Goal: Transaction & Acquisition: Complete application form

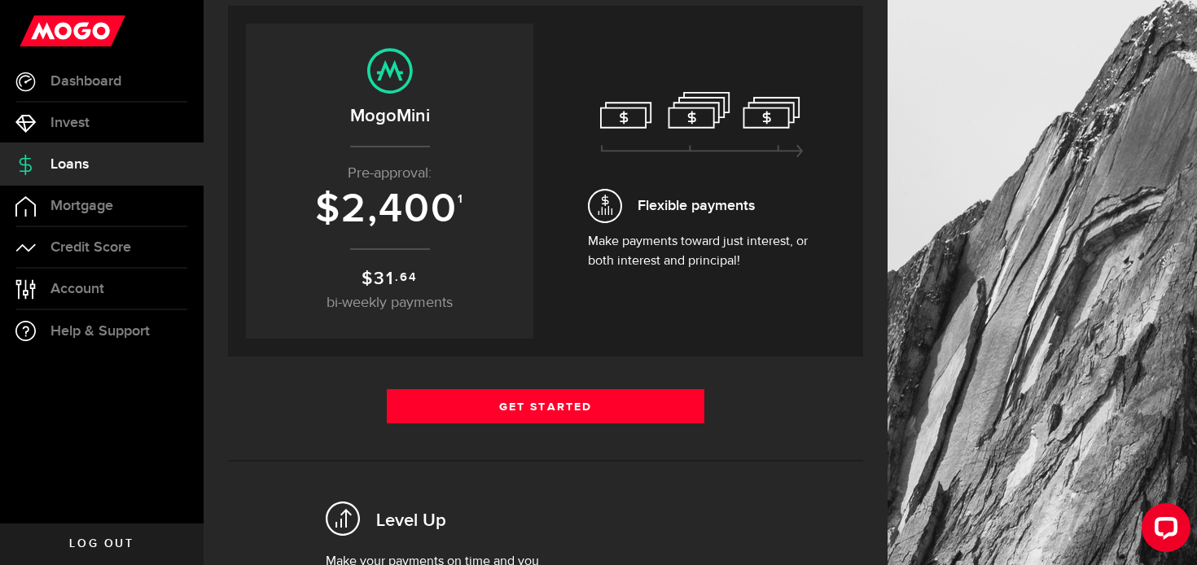
scroll to position [163, 0]
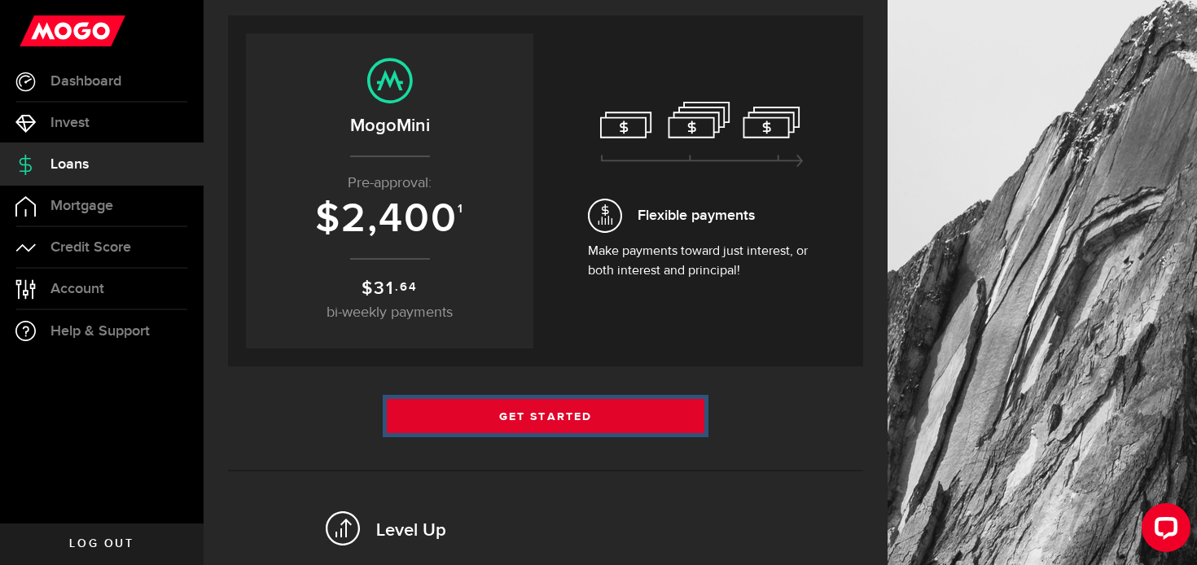
click at [578, 420] on link "Get Started" at bounding box center [546, 416] width 318 height 34
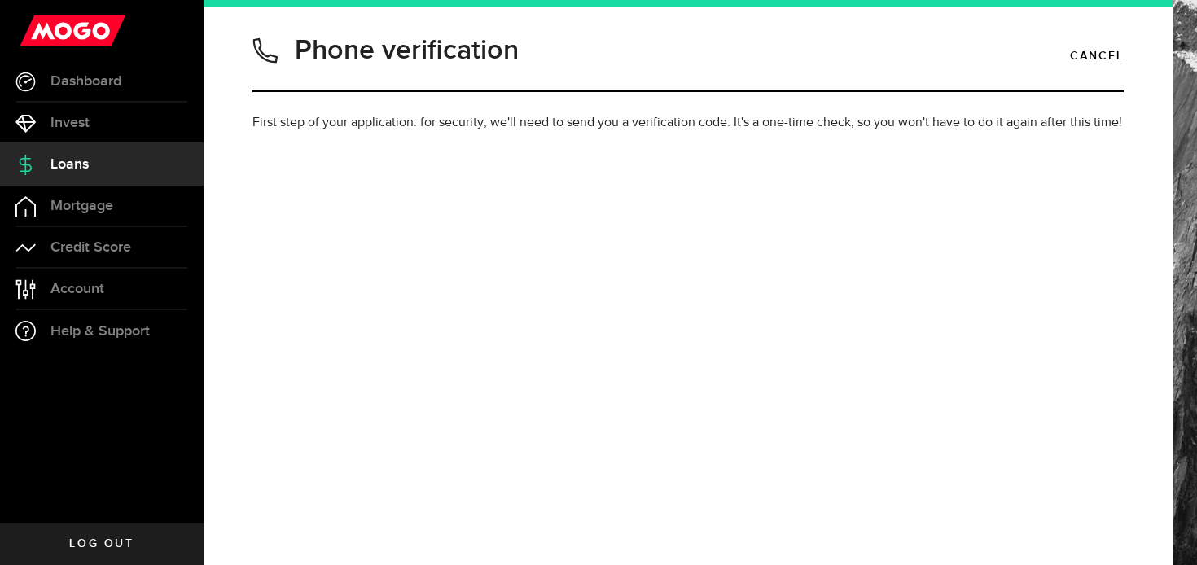
type input "2506192251"
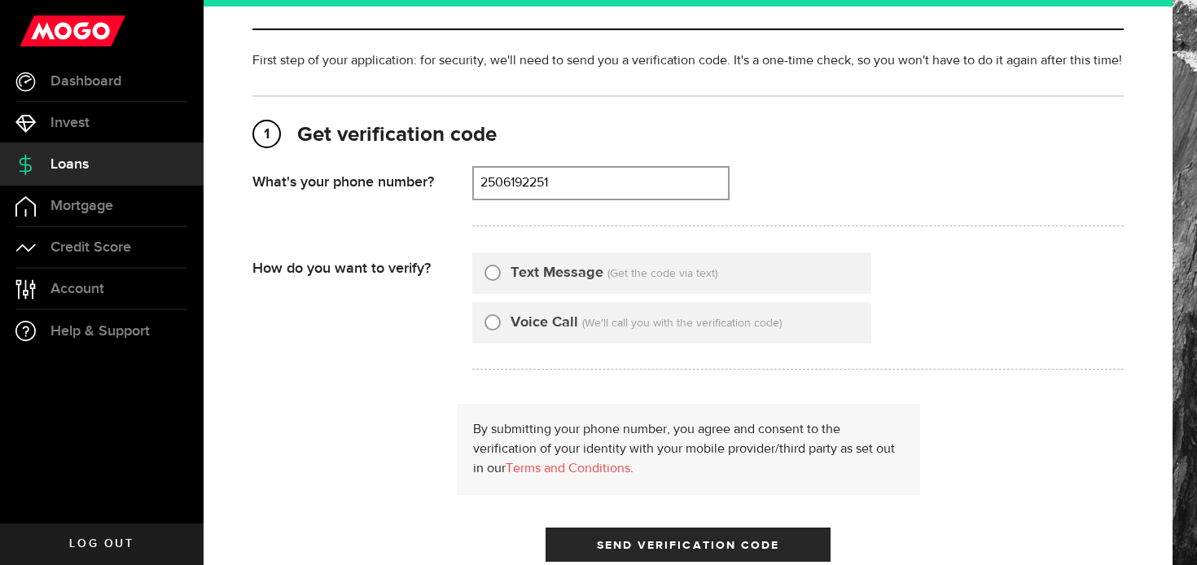
scroll to position [79, 0]
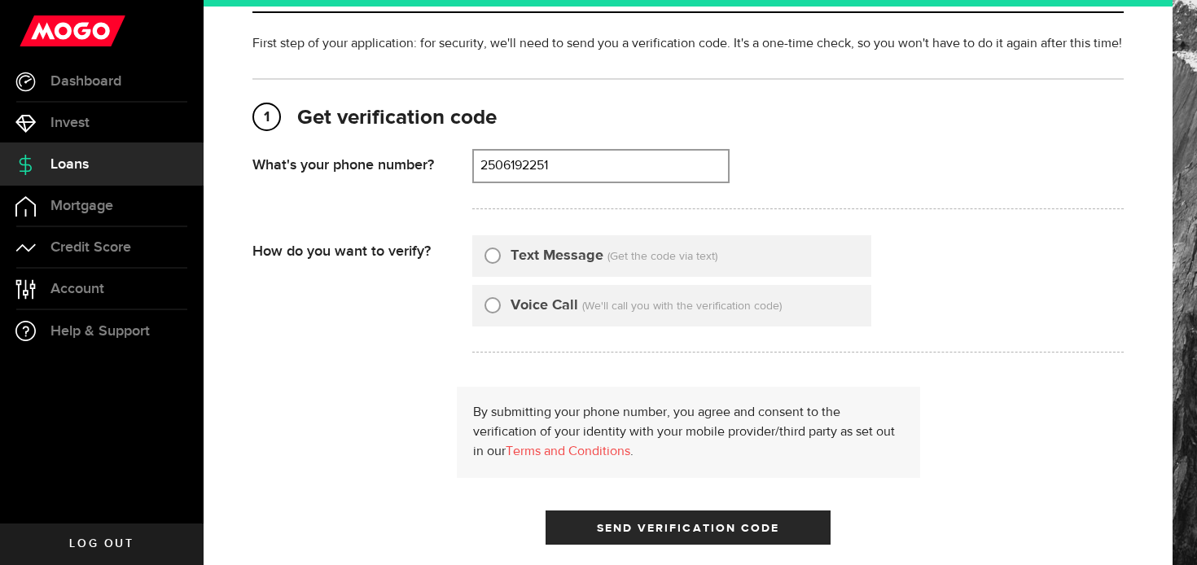
click at [493, 253] on input "Text Message" at bounding box center [493, 253] width 16 height 16
radio input "true"
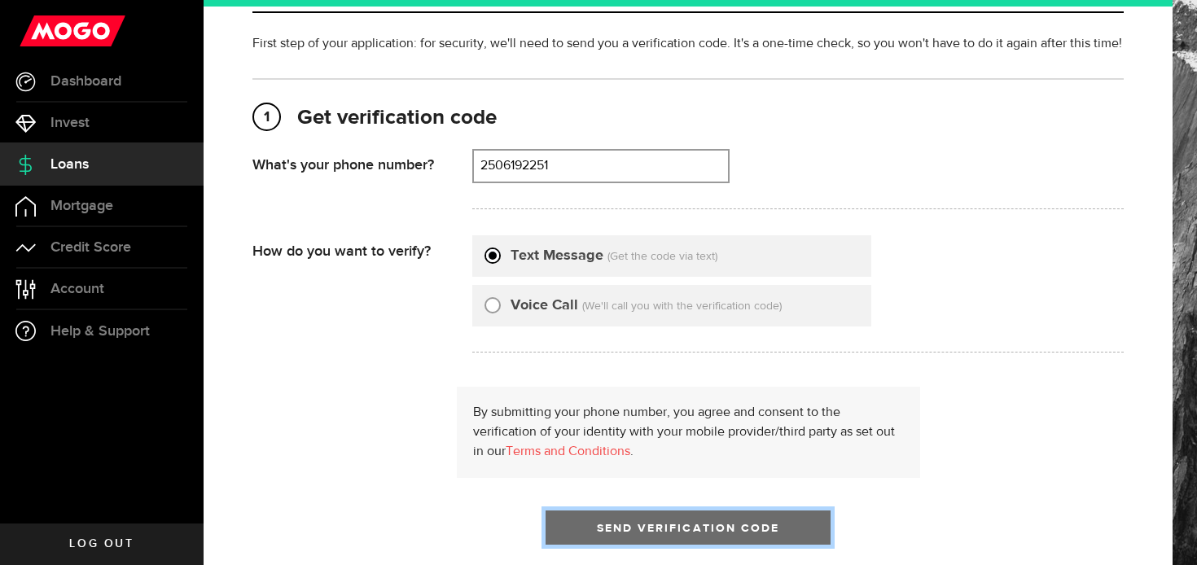
click at [714, 531] on span "Send Verification Code" at bounding box center [688, 528] width 183 height 11
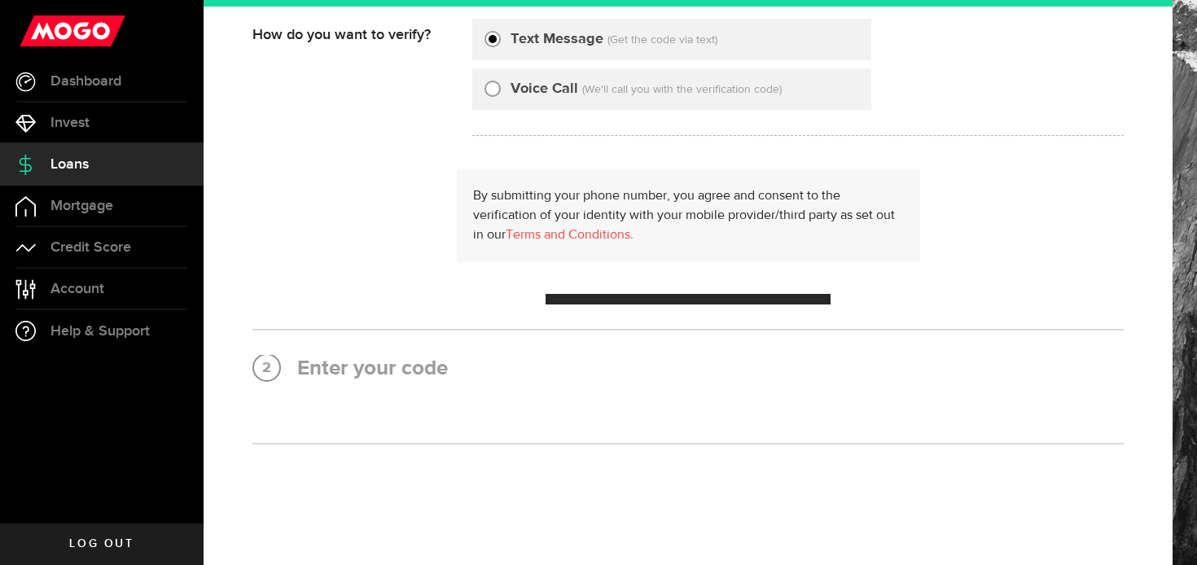
scroll to position [0, 0]
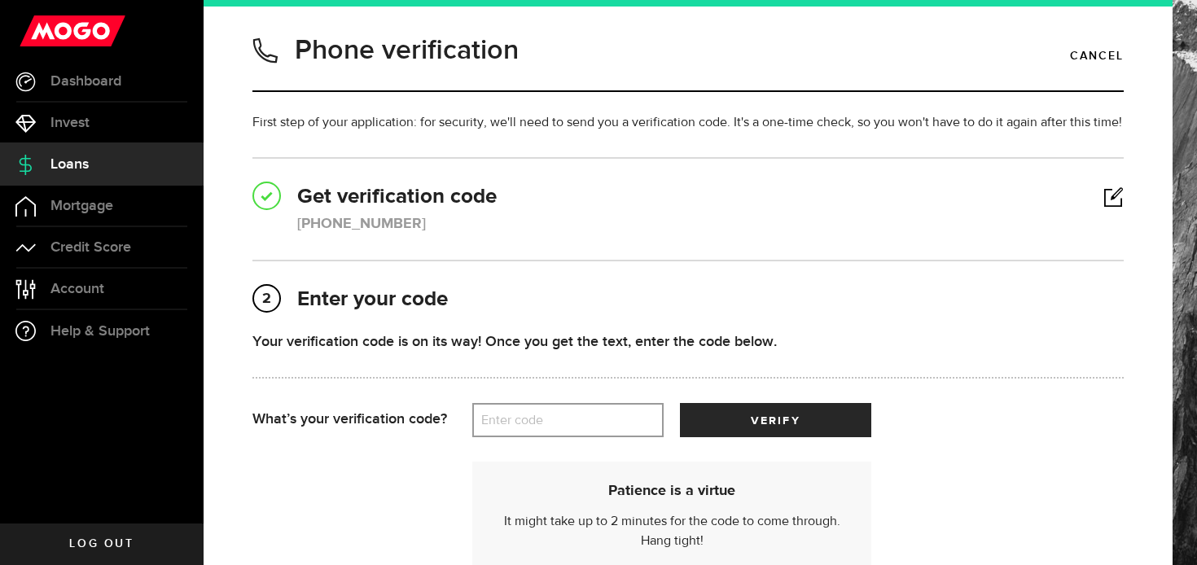
click at [559, 428] on label "Enter code" at bounding box center [567, 420] width 191 height 33
click at [559, 428] on input "Enter code" at bounding box center [567, 420] width 191 height 34
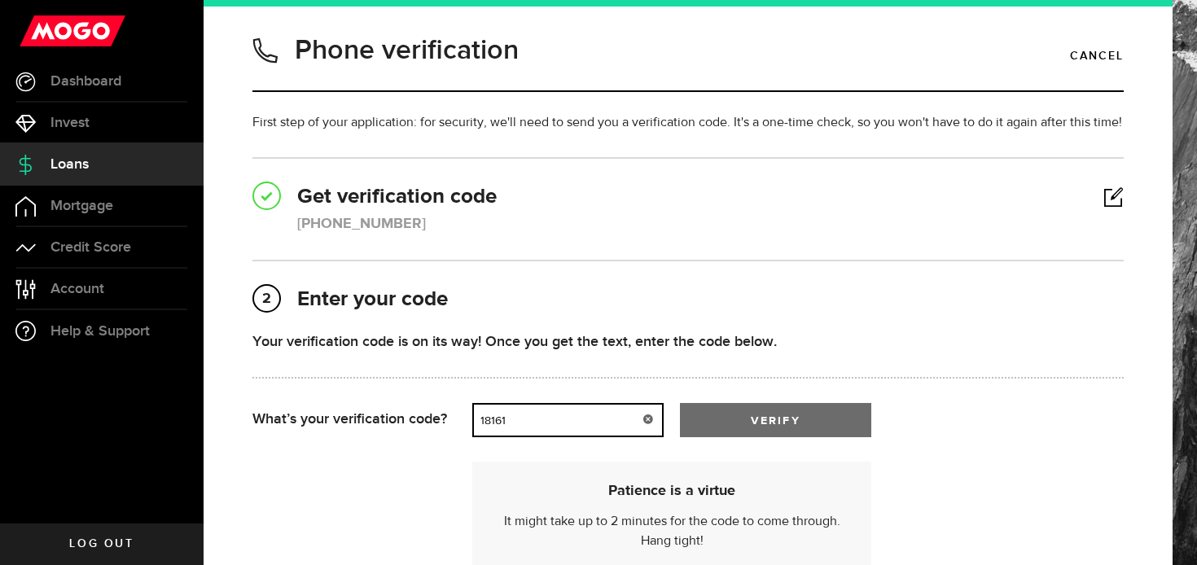
type input "18161"
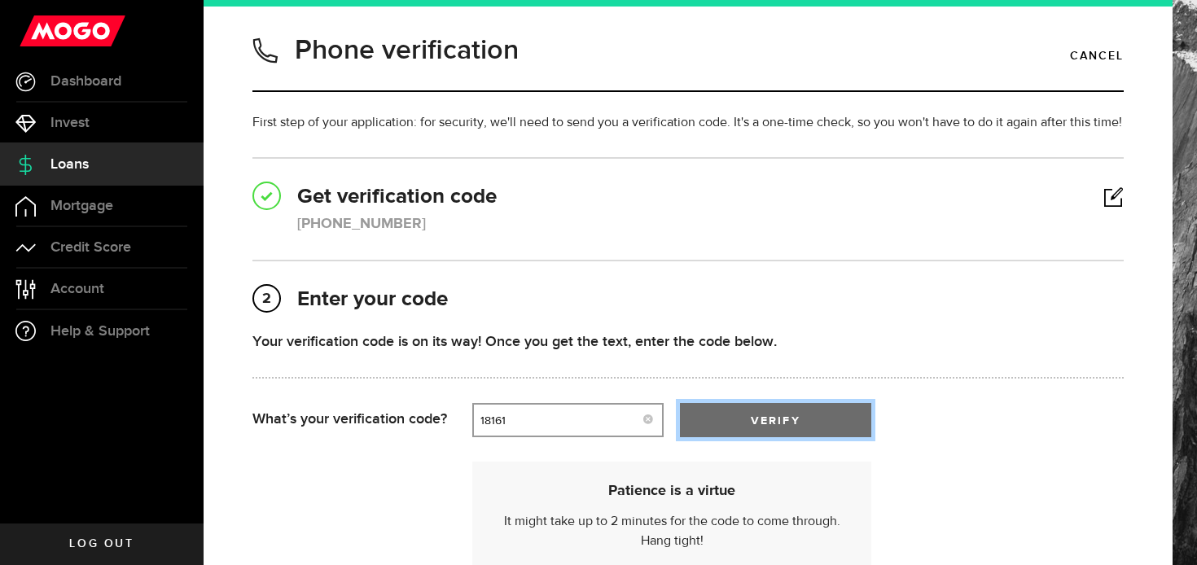
click at [758, 433] on button "verify" at bounding box center [775, 420] width 191 height 34
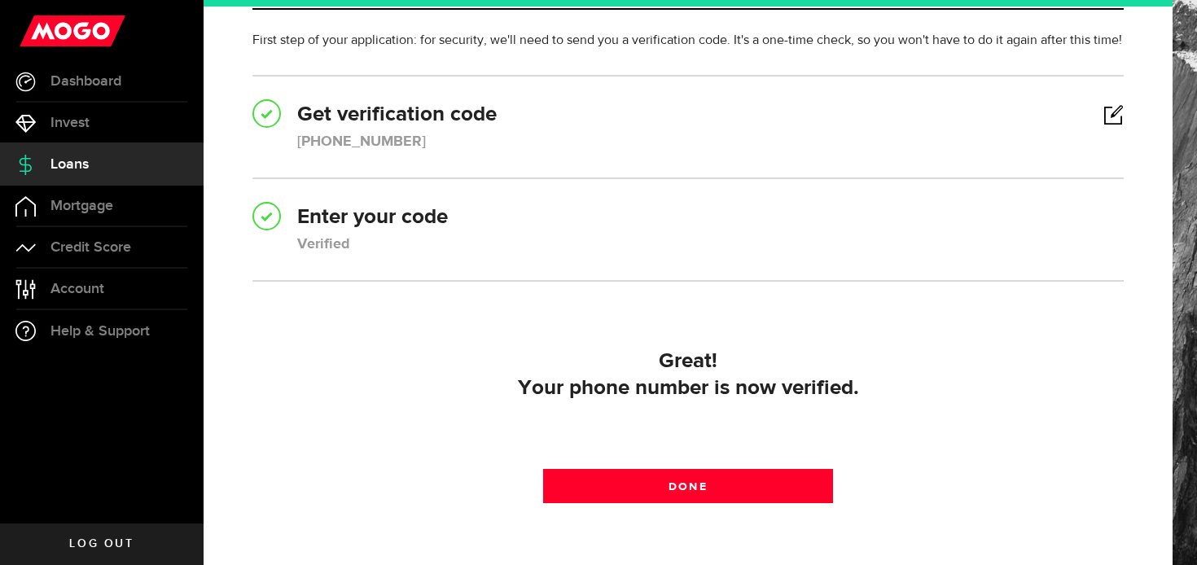
scroll to position [189, 0]
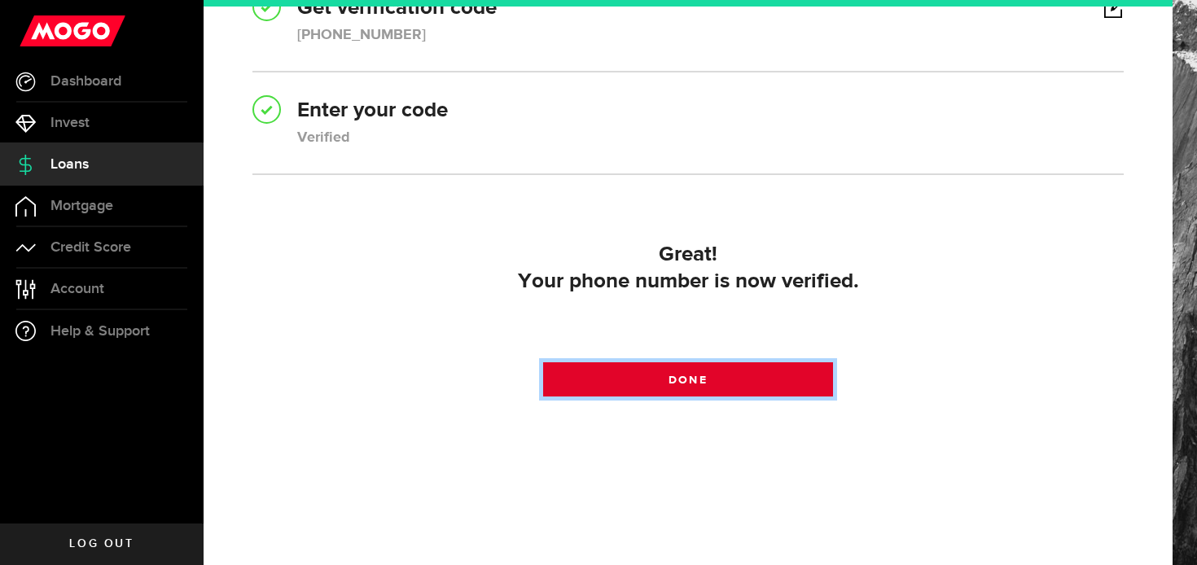
click at [699, 381] on span "Done" at bounding box center [688, 380] width 38 height 11
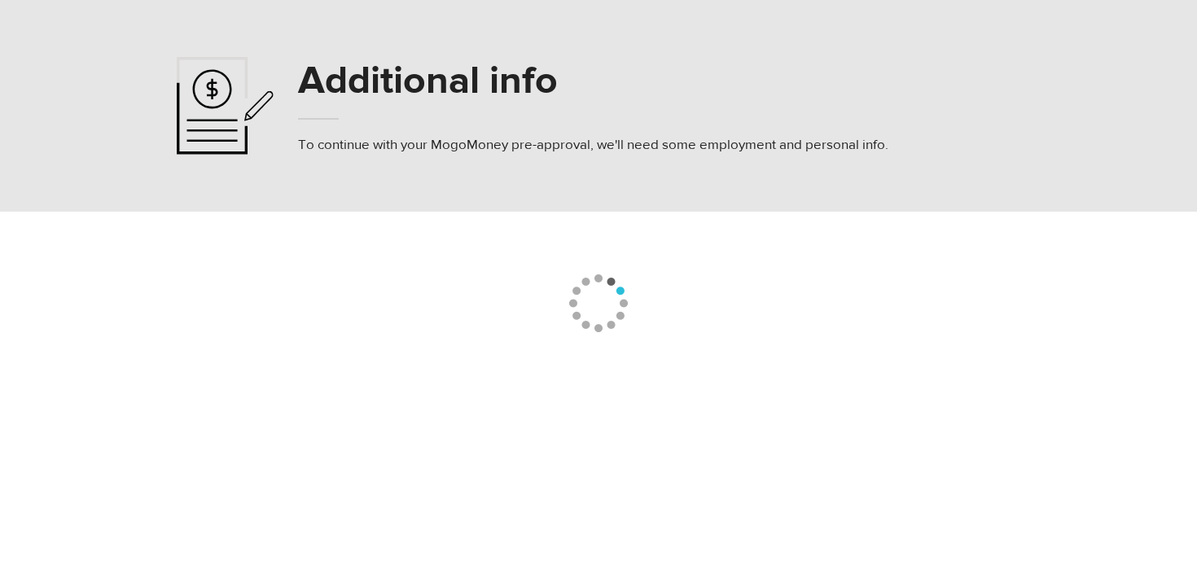
select select
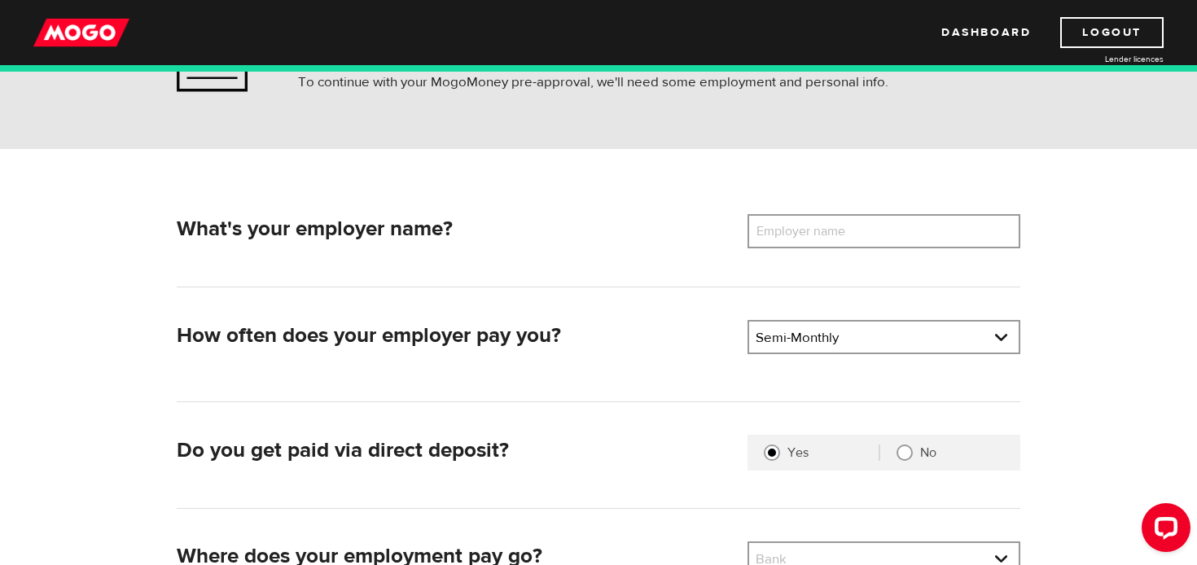
scroll to position [138, 0]
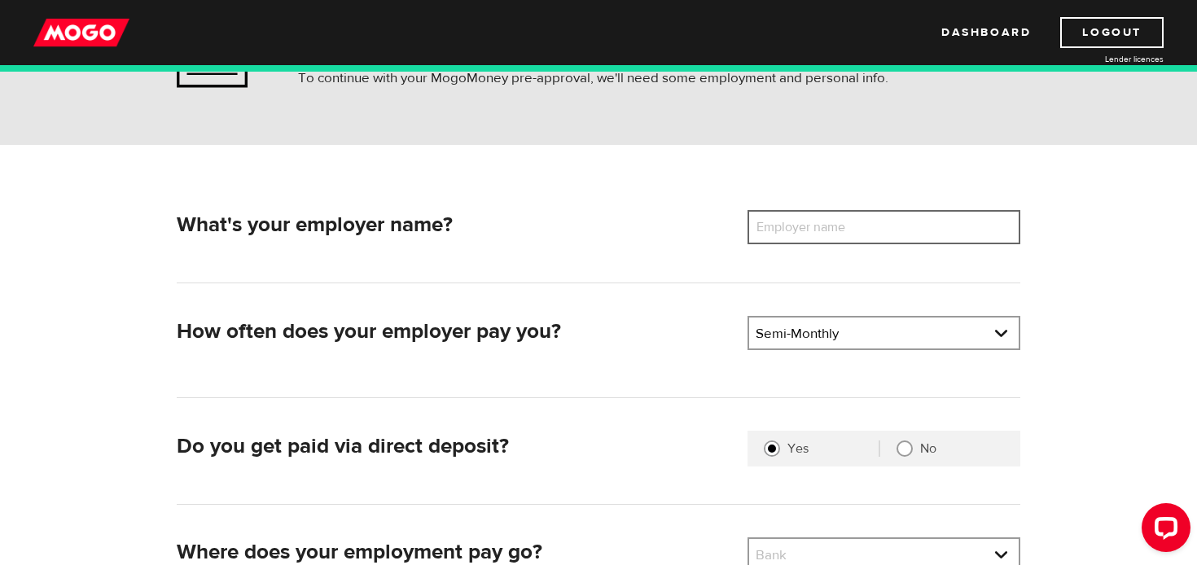
click at [888, 231] on input "Employer name" at bounding box center [884, 227] width 273 height 34
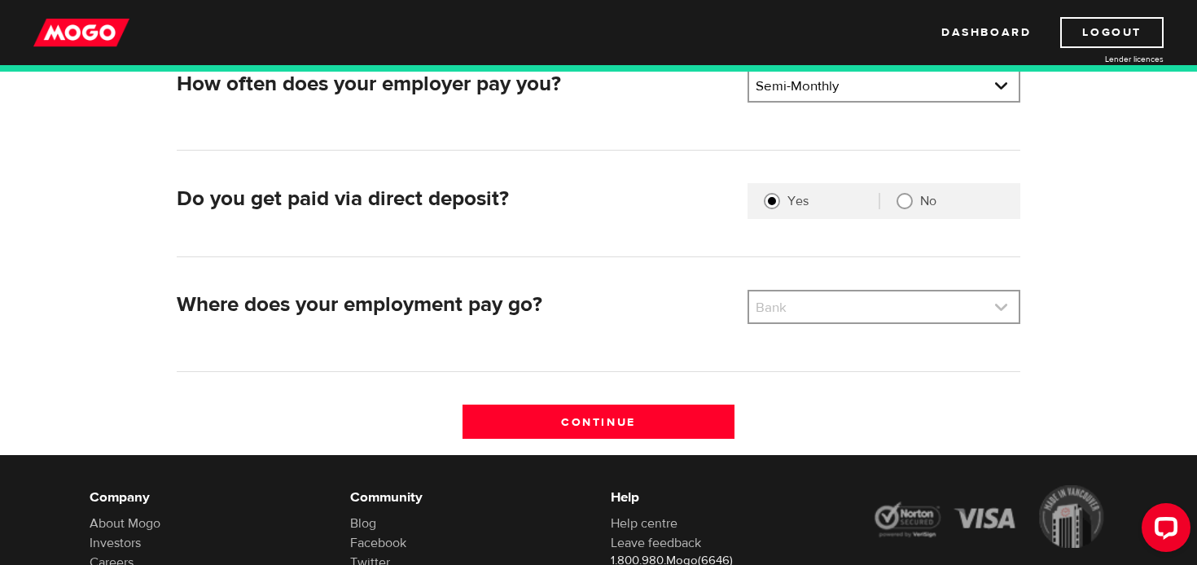
scroll to position [389, 0]
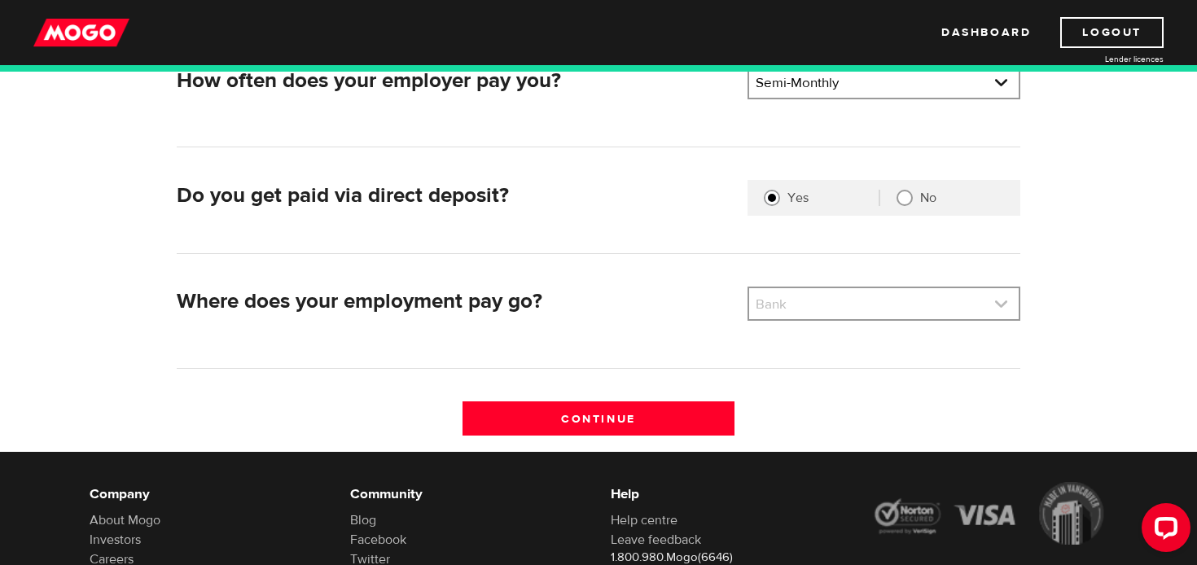
type input "Sandhurst Accounting"
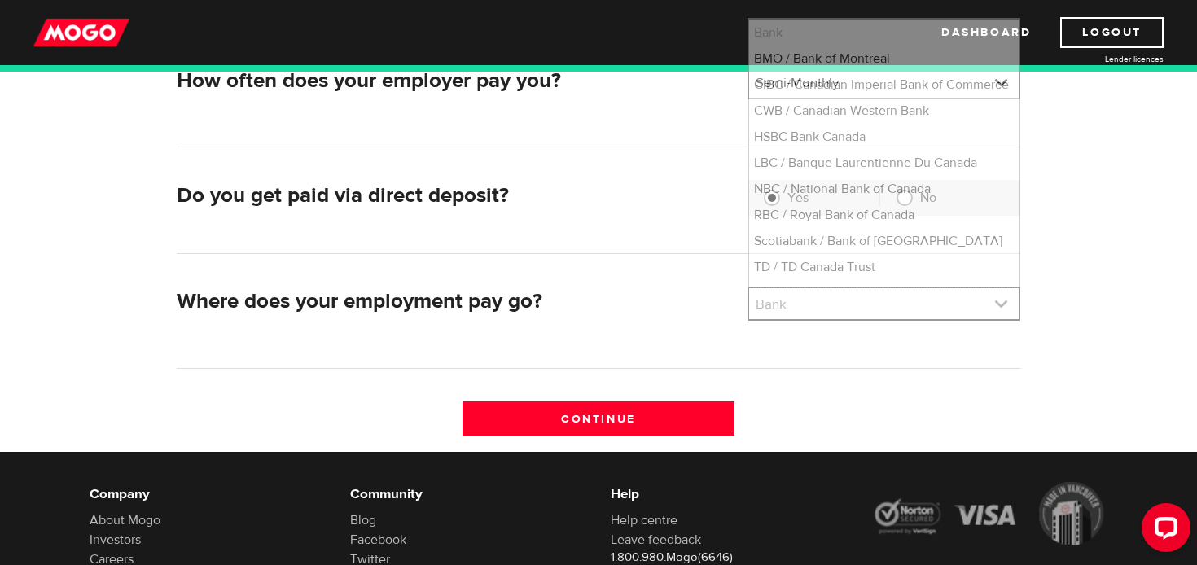
click at [1002, 301] on link at bounding box center [884, 303] width 270 height 31
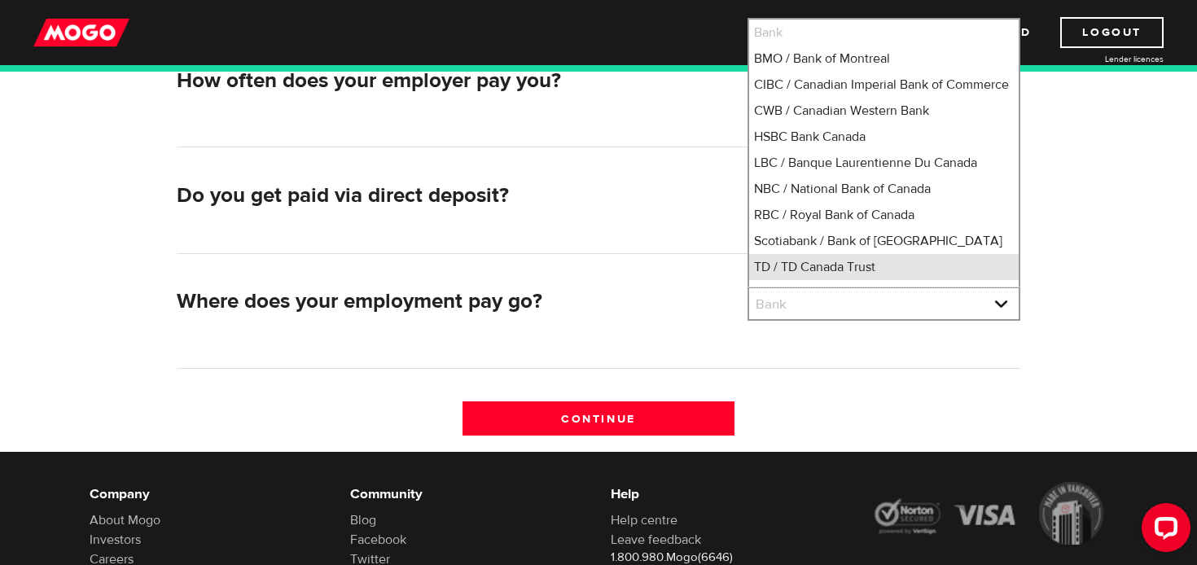
scroll to position [13, 0]
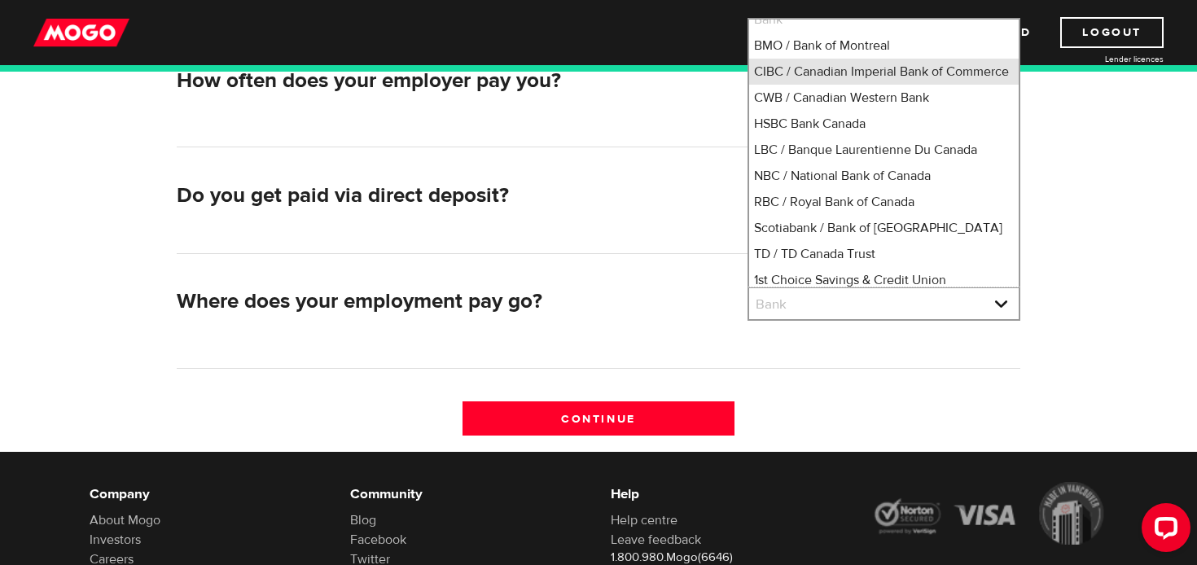
click at [788, 81] on li "CIBC / Canadian Imperial Bank of Commerce" at bounding box center [884, 72] width 270 height 26
select select "4"
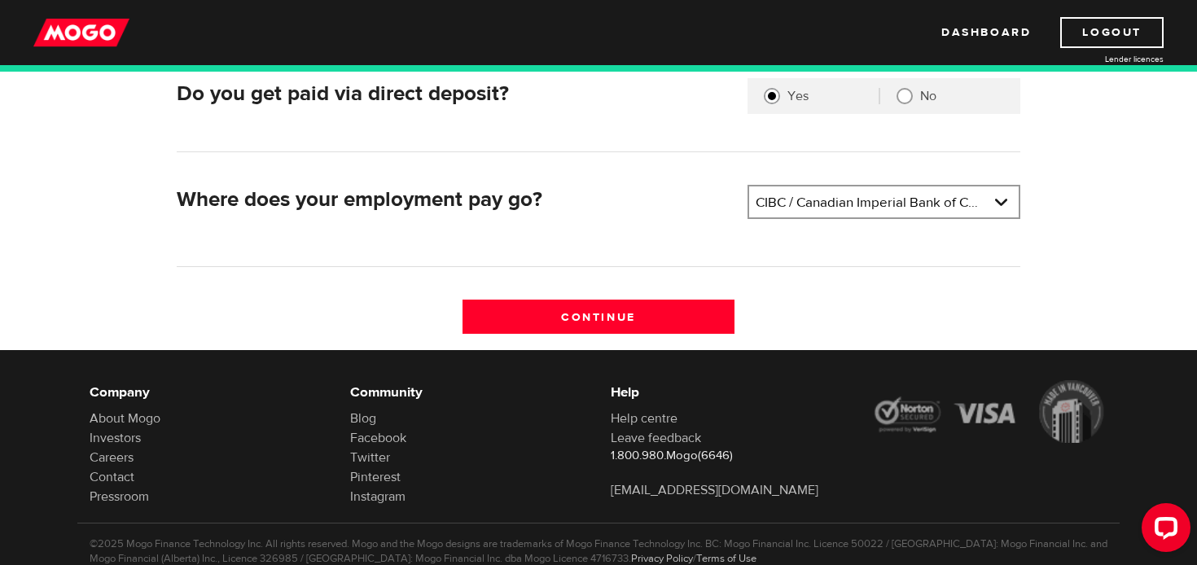
scroll to position [499, 0]
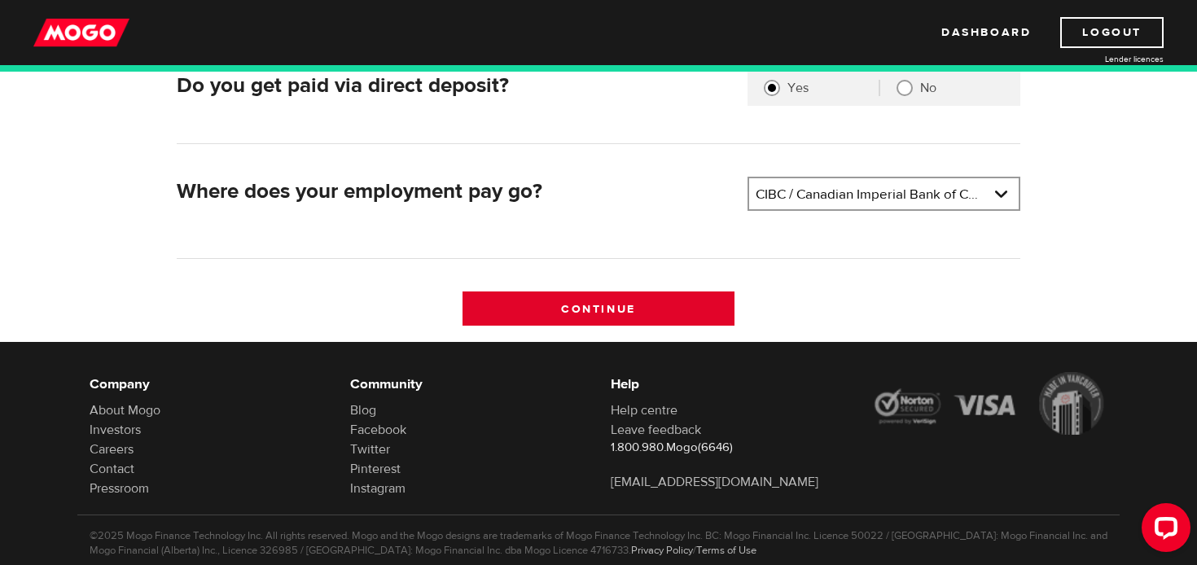
click at [647, 314] on input "Continue" at bounding box center [599, 309] width 273 height 34
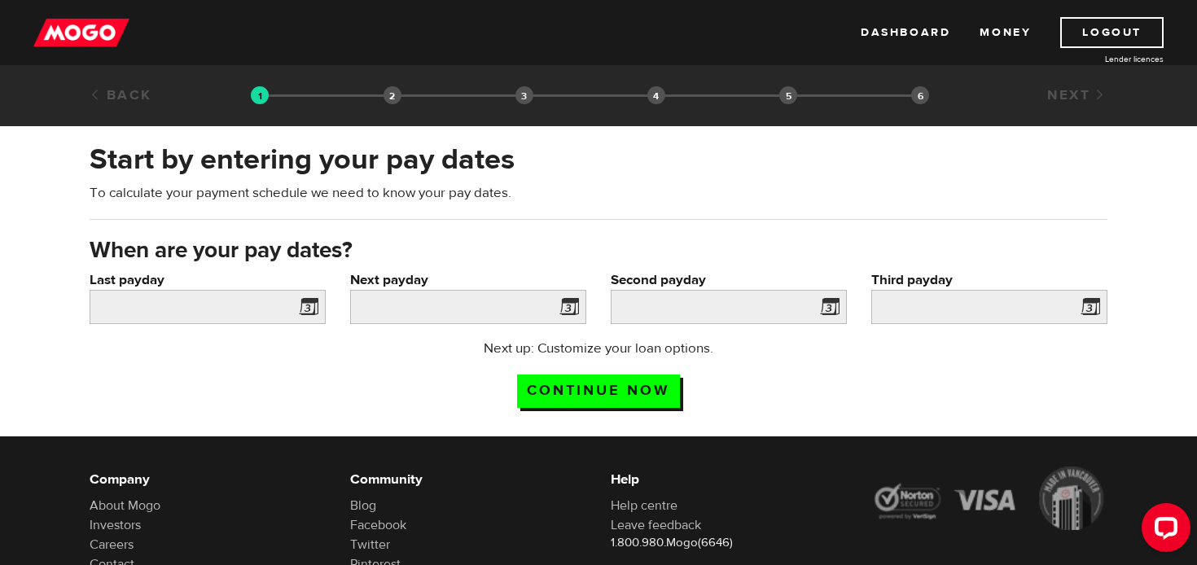
click at [310, 305] on span at bounding box center [305, 309] width 24 height 26
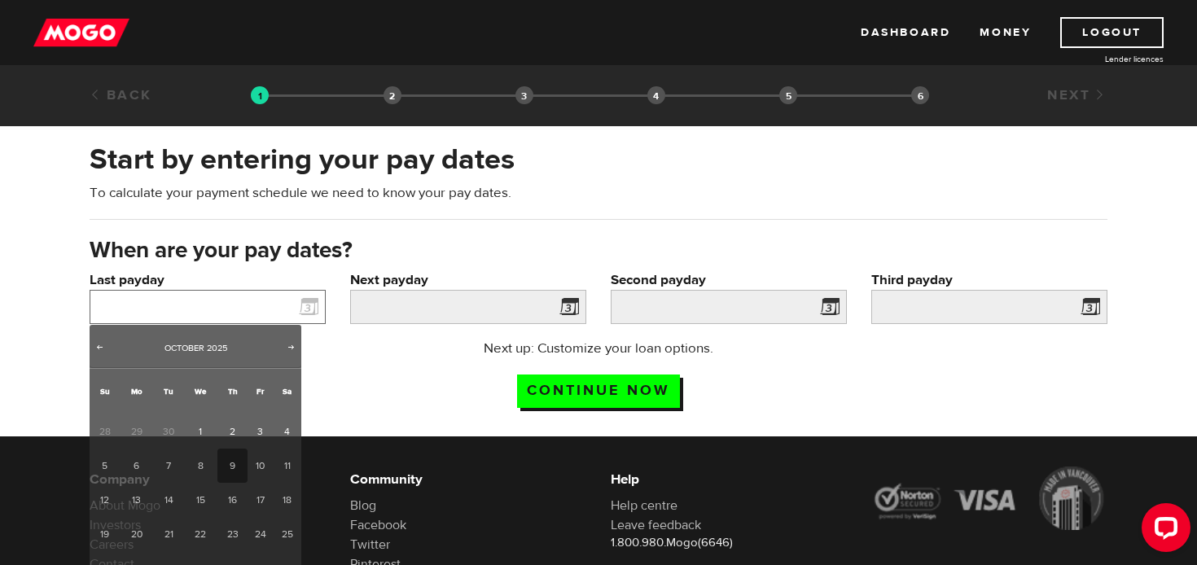
click at [237, 312] on input "Last payday" at bounding box center [208, 307] width 236 height 34
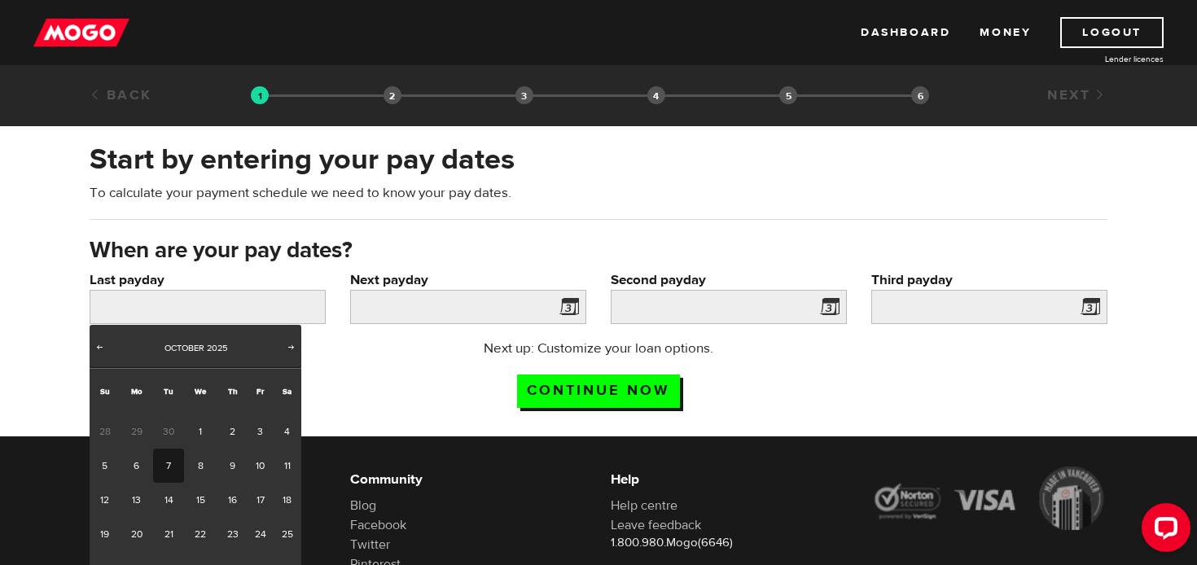
click at [170, 463] on link "7" at bounding box center [168, 466] width 30 height 34
type input "2025/10/07"
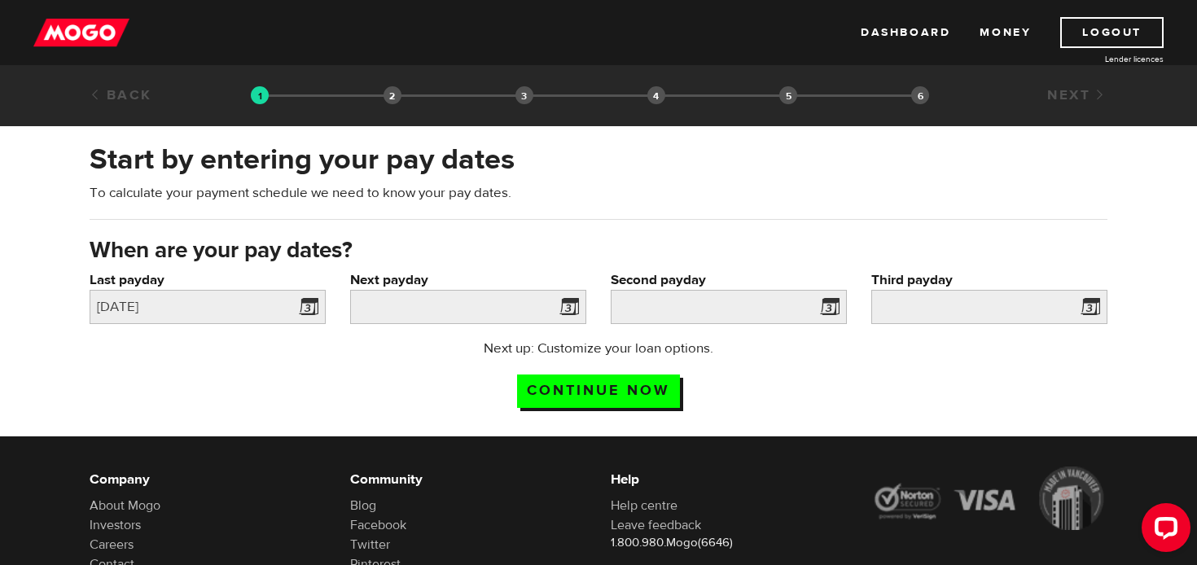
click at [560, 310] on span at bounding box center [566, 309] width 24 height 26
click at [525, 310] on input "Next payday" at bounding box center [468, 307] width 236 height 34
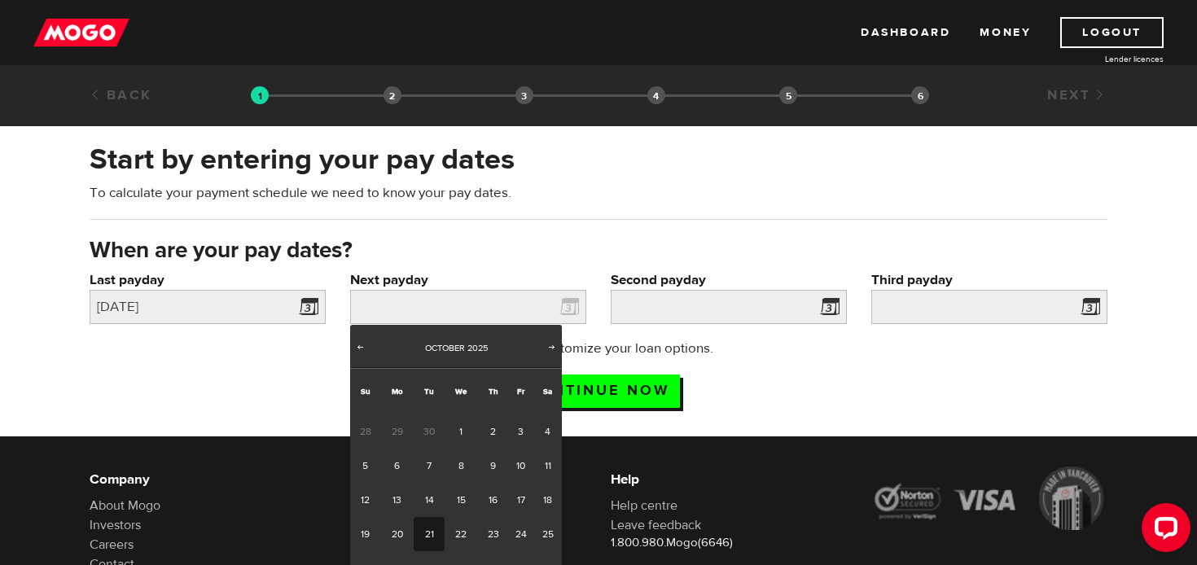
click at [441, 529] on link "21" at bounding box center [429, 534] width 30 height 34
type input "2025/10/21"
type input "2025/11/5"
type input "2025/11/20"
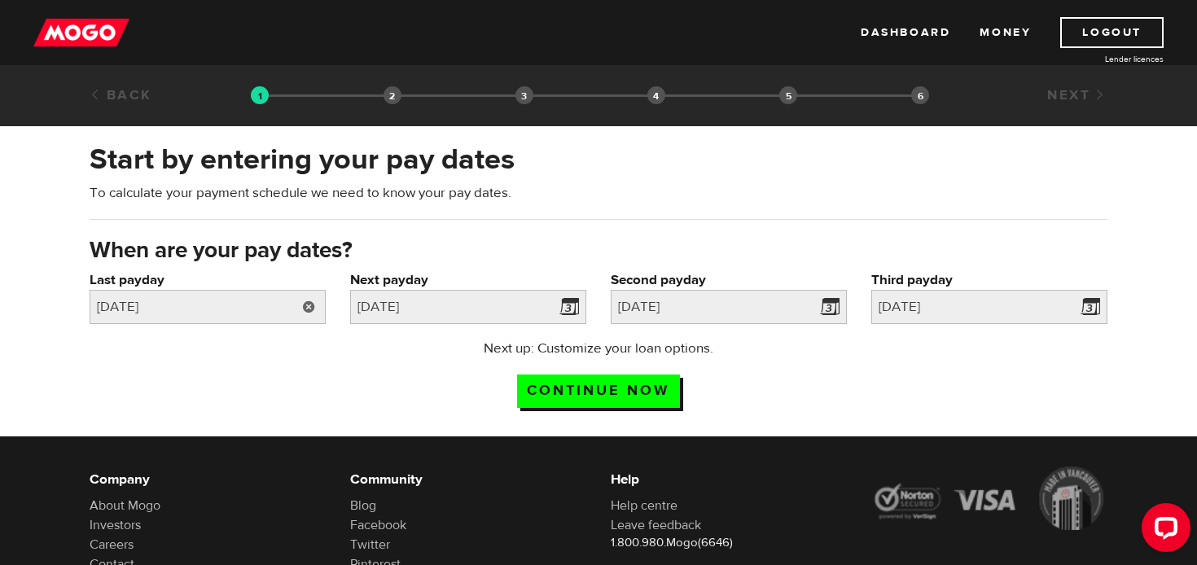
click at [304, 310] on link at bounding box center [308, 307] width 33 height 34
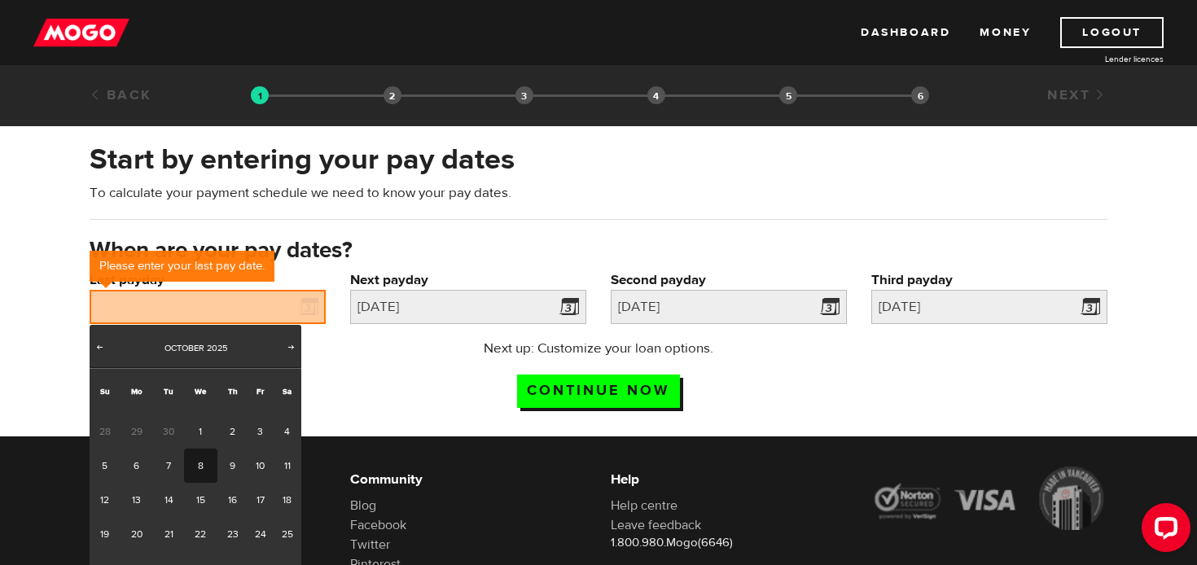
click at [199, 465] on link "8" at bounding box center [200, 466] width 33 height 34
type input "2025/10/08"
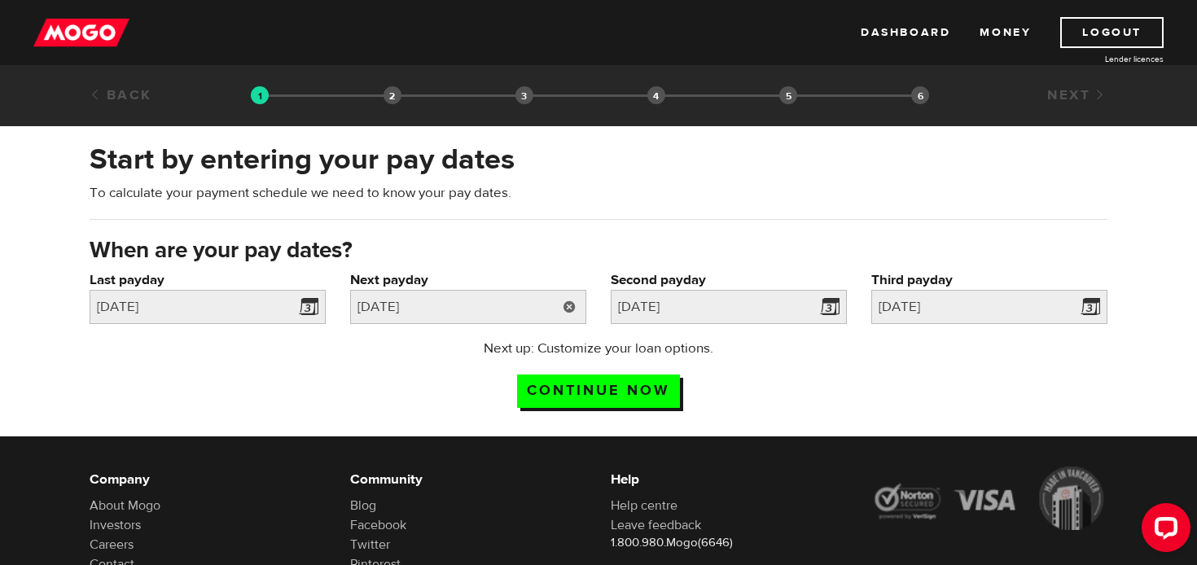
click at [576, 314] on link at bounding box center [569, 307] width 33 height 34
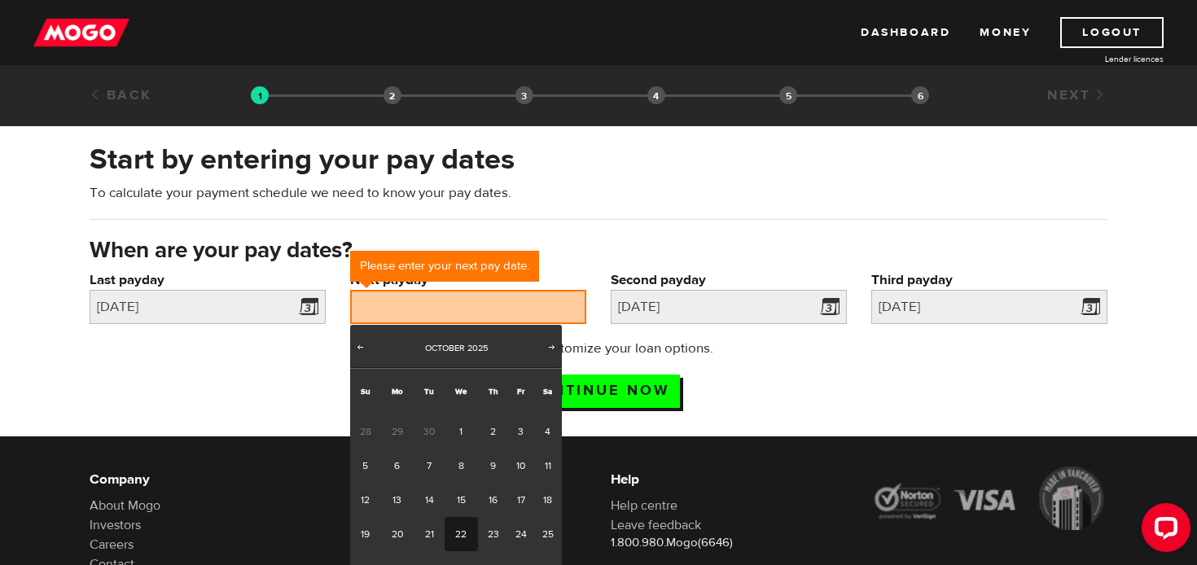
click at [455, 533] on link "22" at bounding box center [461, 534] width 33 height 34
type input "2025/10/22"
type input "2025/11/6"
type input "2025/11/21"
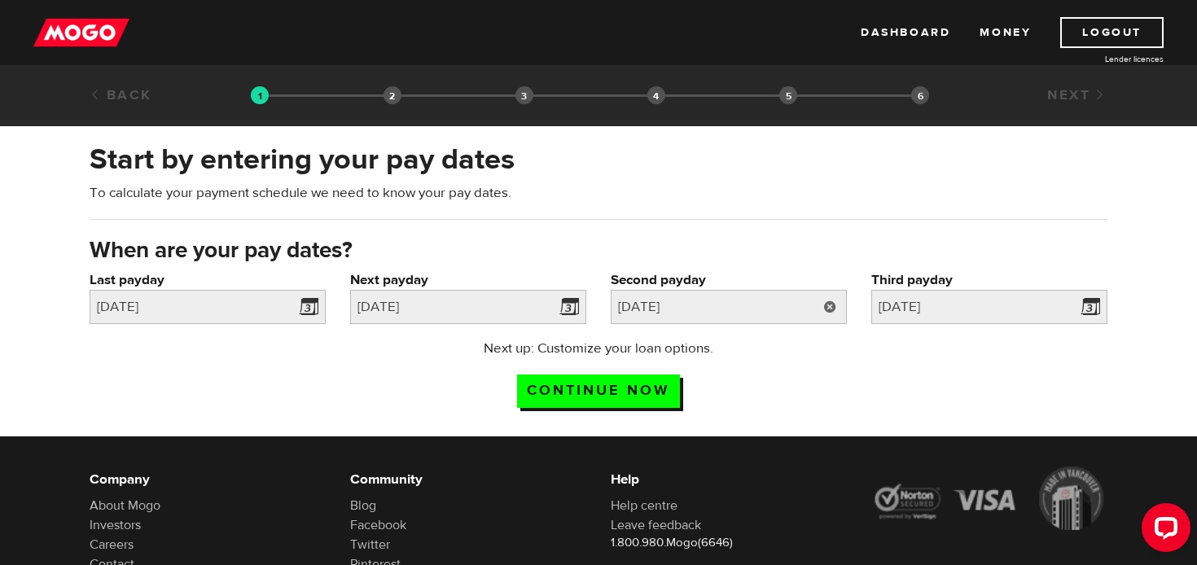
click at [823, 313] on link at bounding box center [830, 307] width 33 height 34
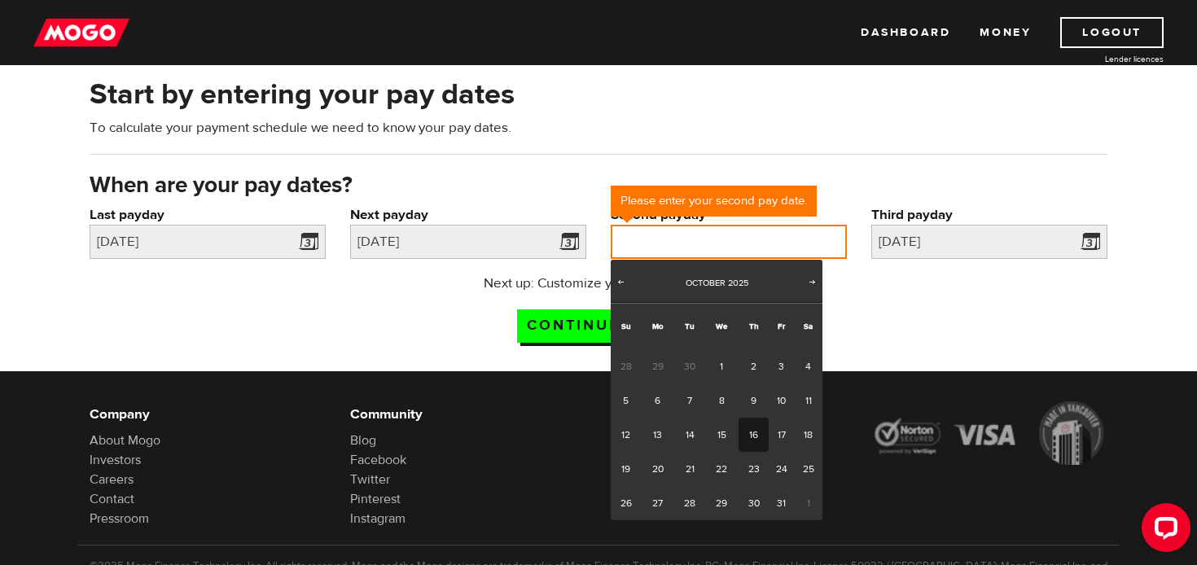
scroll to position [66, 0]
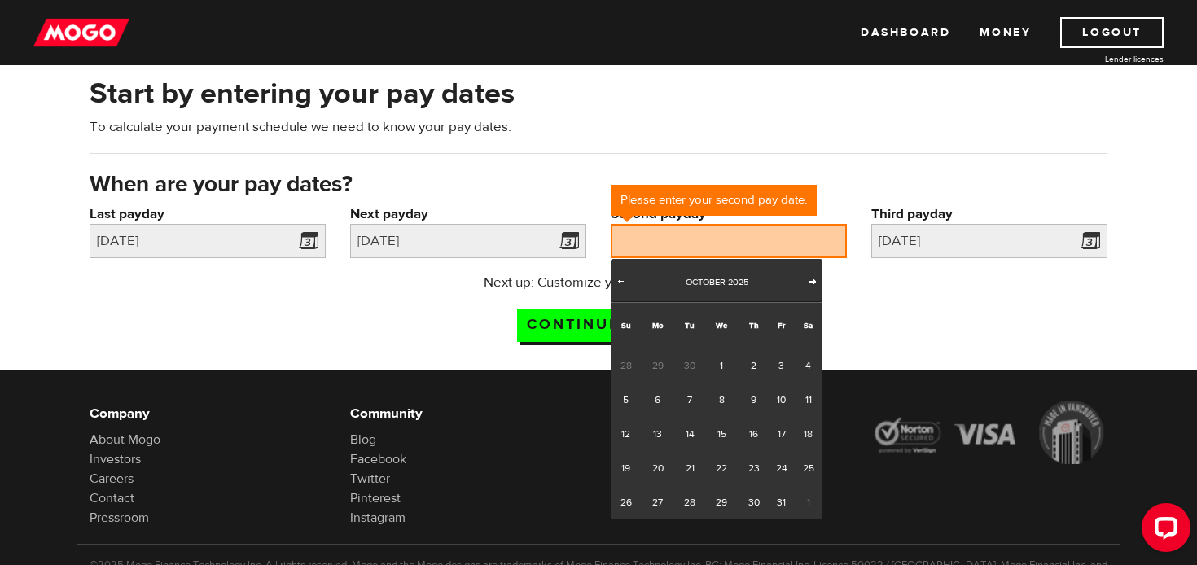
click at [812, 286] on span "Next" at bounding box center [812, 281] width 13 height 13
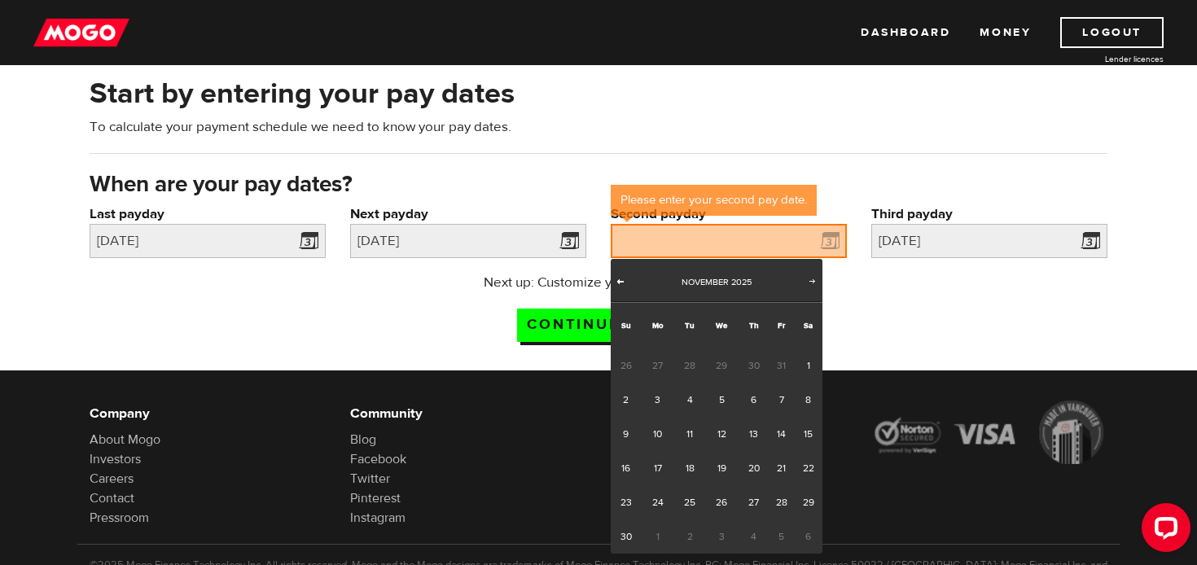
click at [620, 283] on span "Prev" at bounding box center [620, 281] width 13 height 13
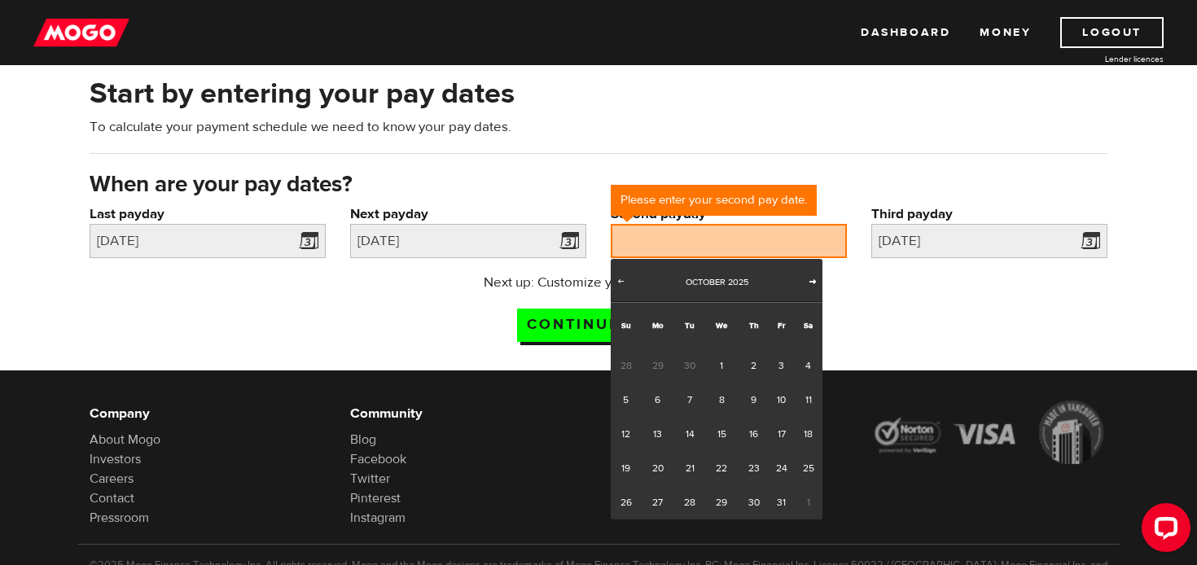
click at [818, 282] on span "Next" at bounding box center [812, 281] width 13 height 13
click at [719, 404] on link "5" at bounding box center [721, 400] width 33 height 34
type input "2025/11/05"
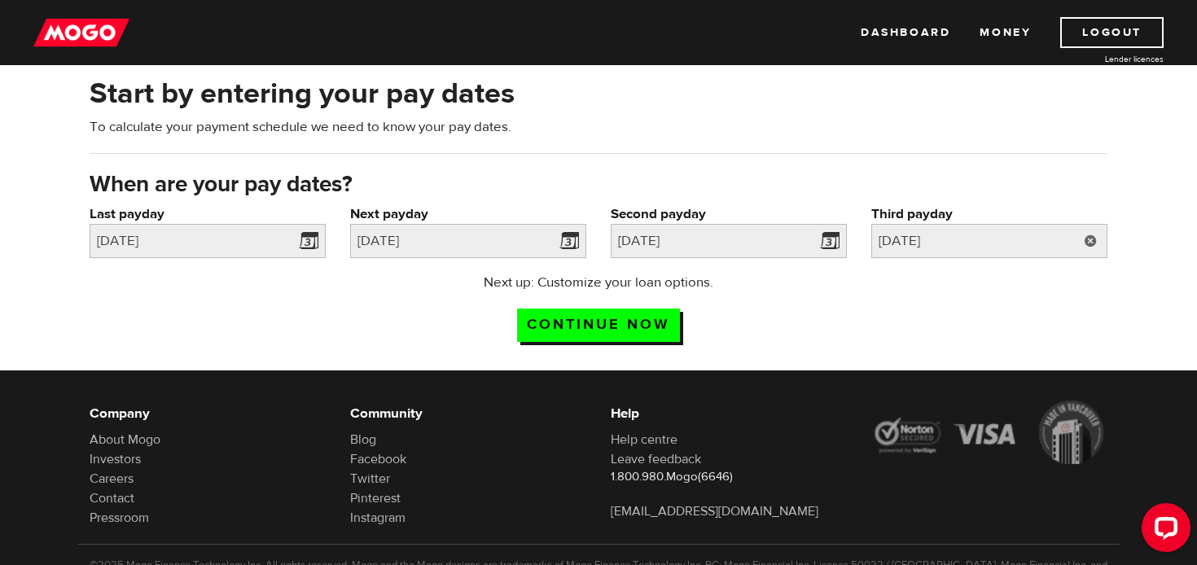
click at [1096, 238] on link at bounding box center [1090, 241] width 33 height 34
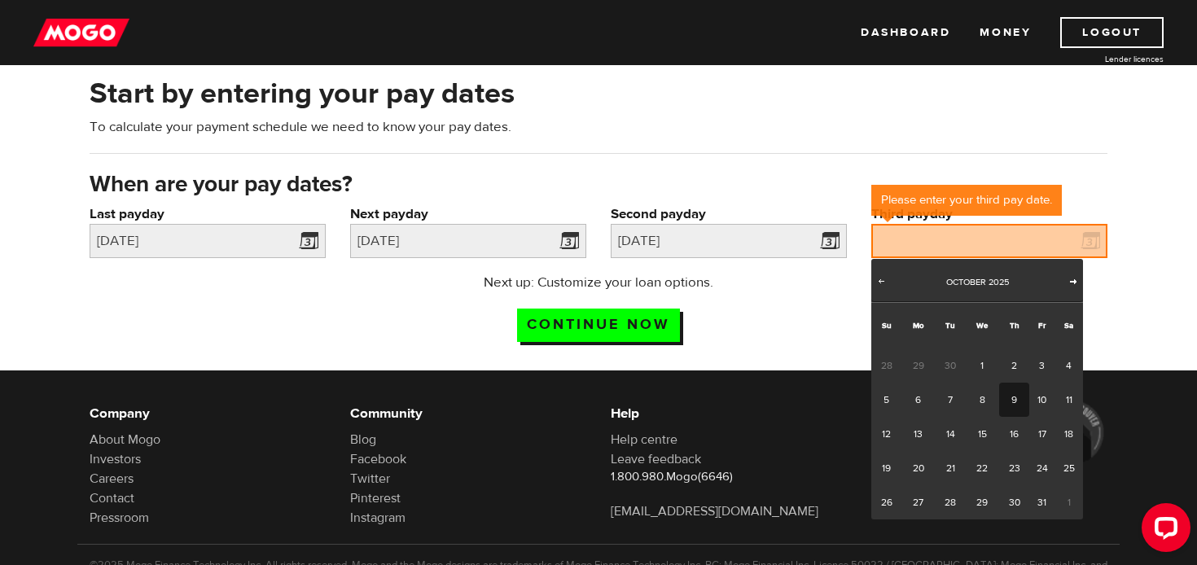
click at [1075, 280] on span "Next" at bounding box center [1073, 281] width 13 height 13
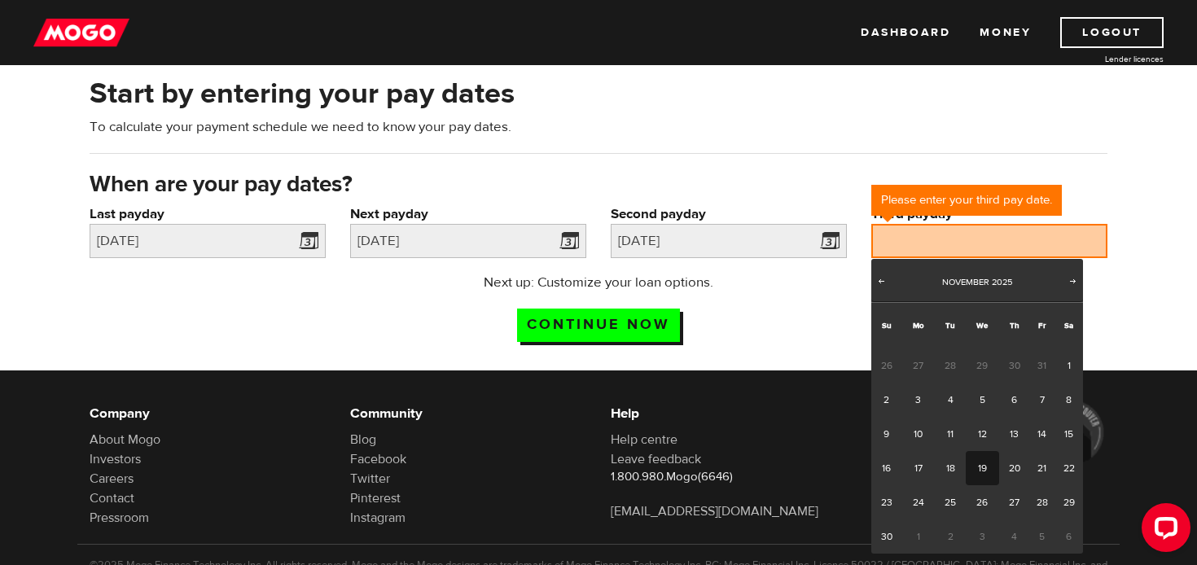
click at [980, 477] on link "19" at bounding box center [982, 468] width 33 height 34
type input "2025/11/19"
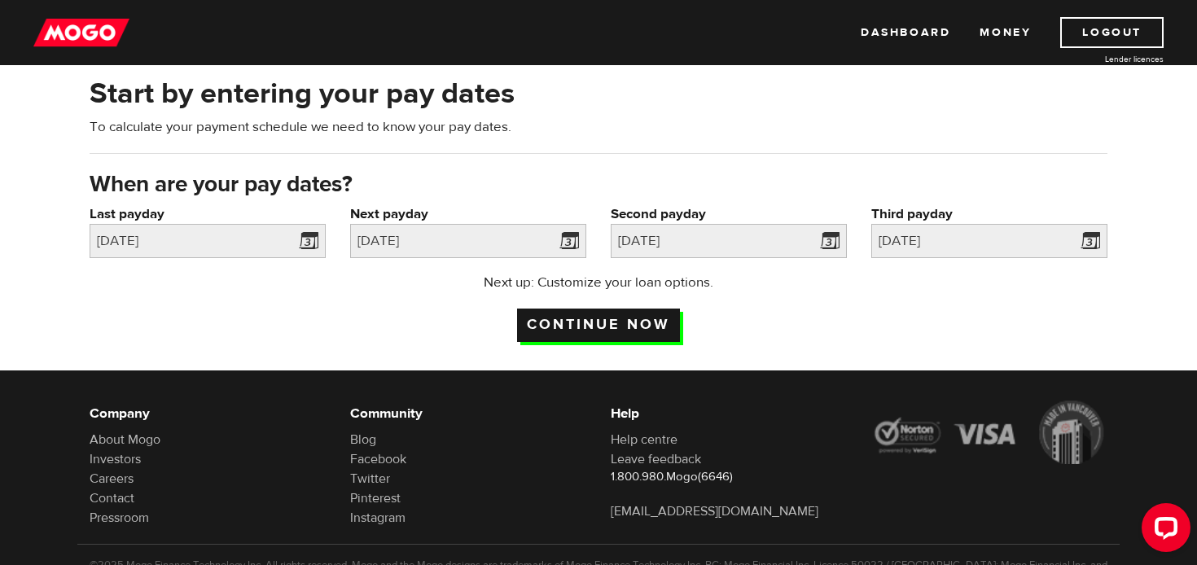
click at [608, 322] on input "Continue now" at bounding box center [598, 325] width 163 height 33
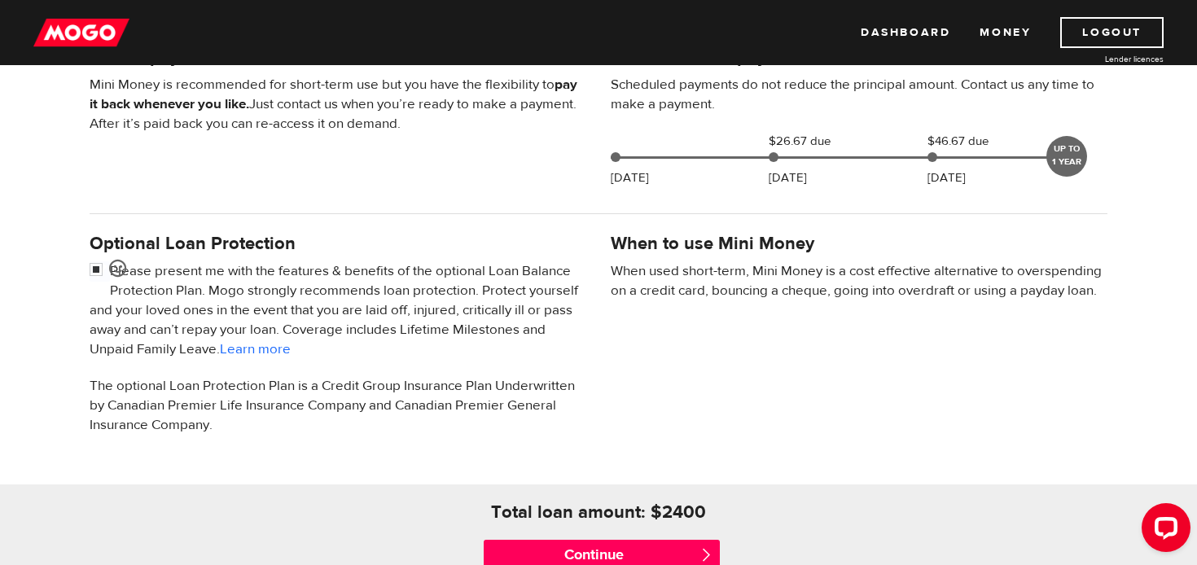
scroll to position [525, 0]
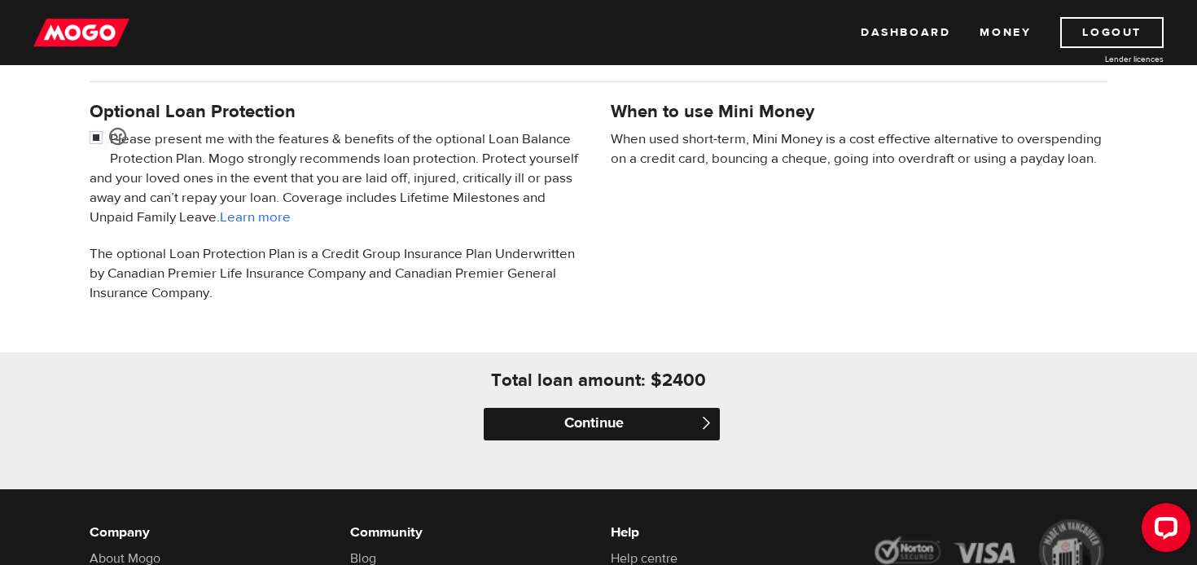
click at [671, 426] on input "Continue" at bounding box center [602, 424] width 236 height 33
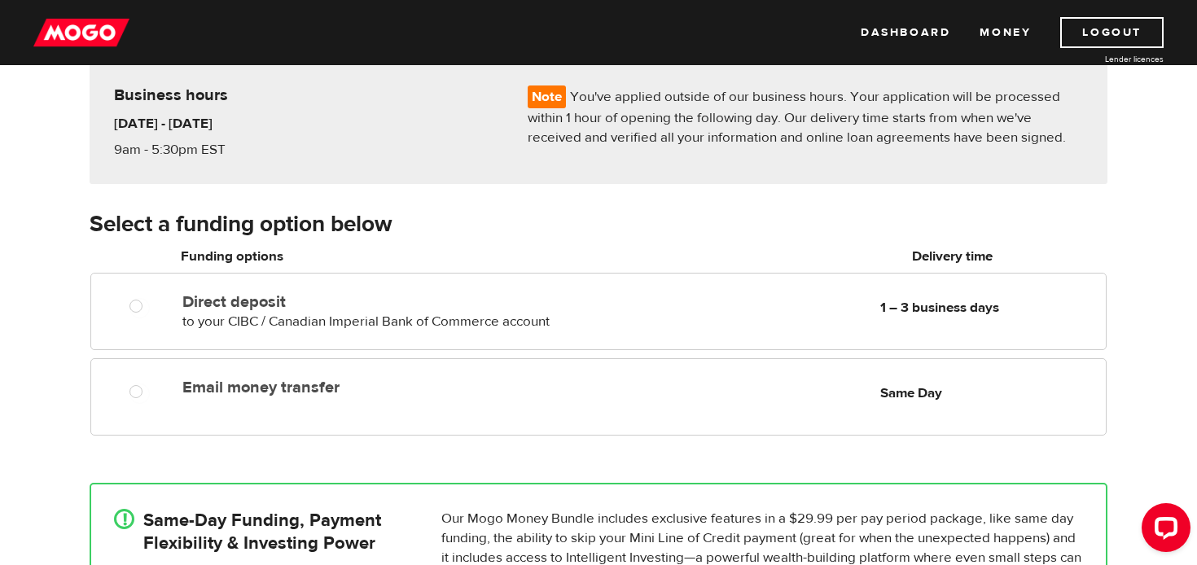
scroll to position [143, 0]
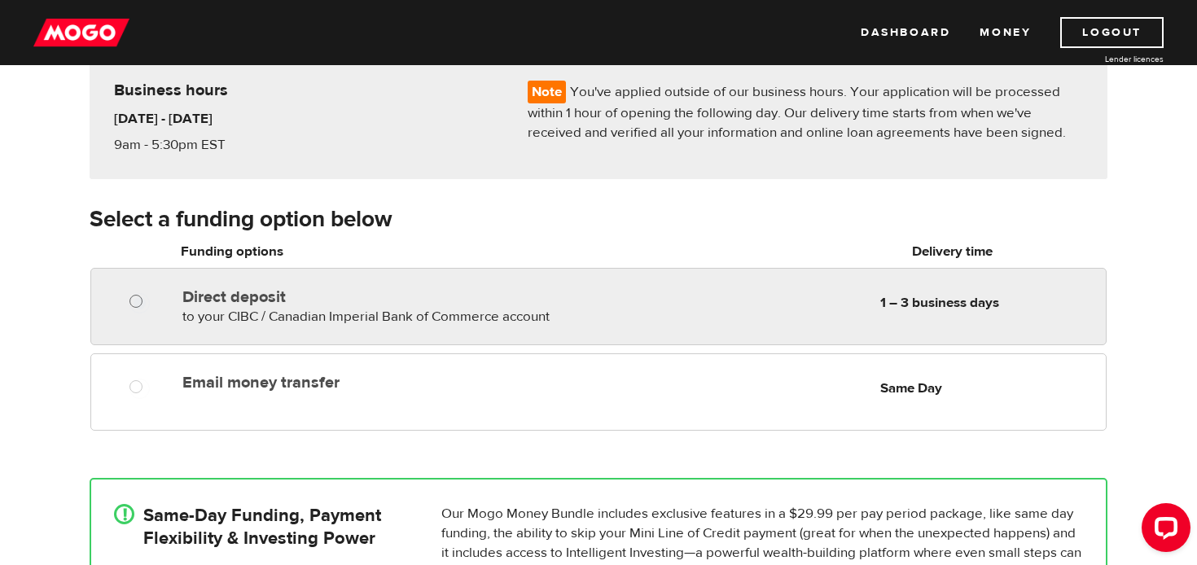
radio input "true"
click at [138, 301] on input "Direct deposit" at bounding box center [140, 303] width 20 height 20
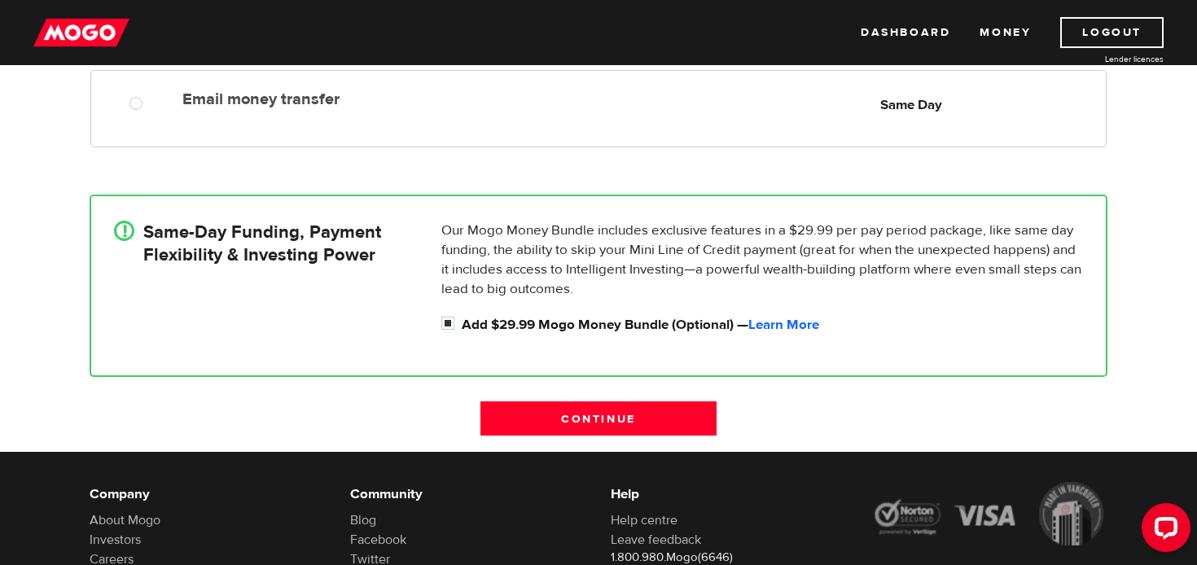
scroll to position [440, 0]
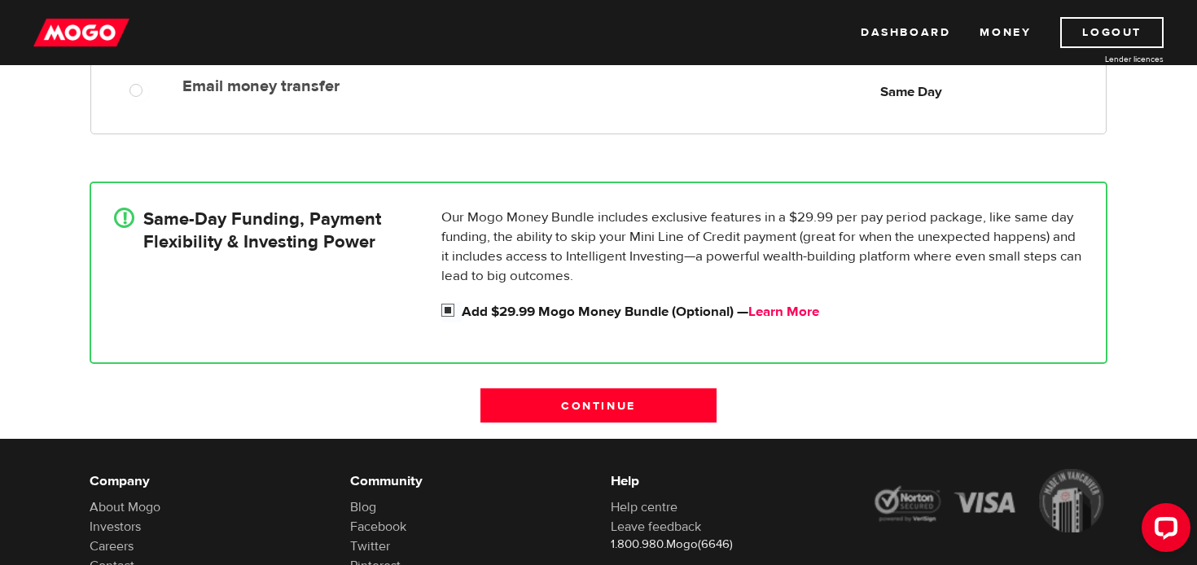
click at [783, 312] on link "Learn More" at bounding box center [784, 312] width 71 height 18
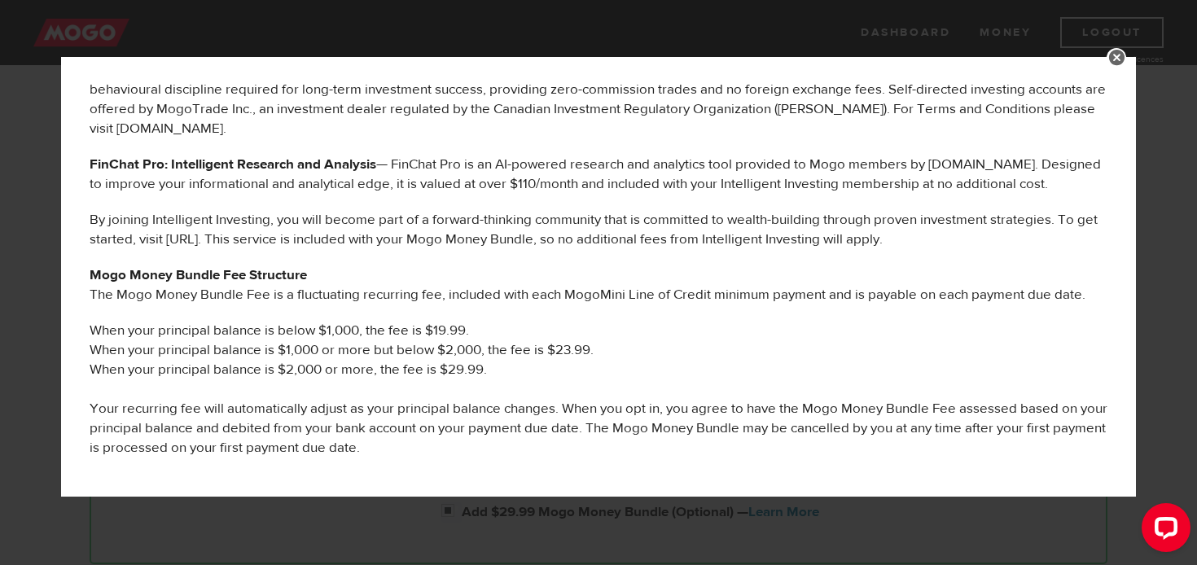
scroll to position [0, 0]
click at [1115, 57] on link at bounding box center [1117, 58] width 20 height 20
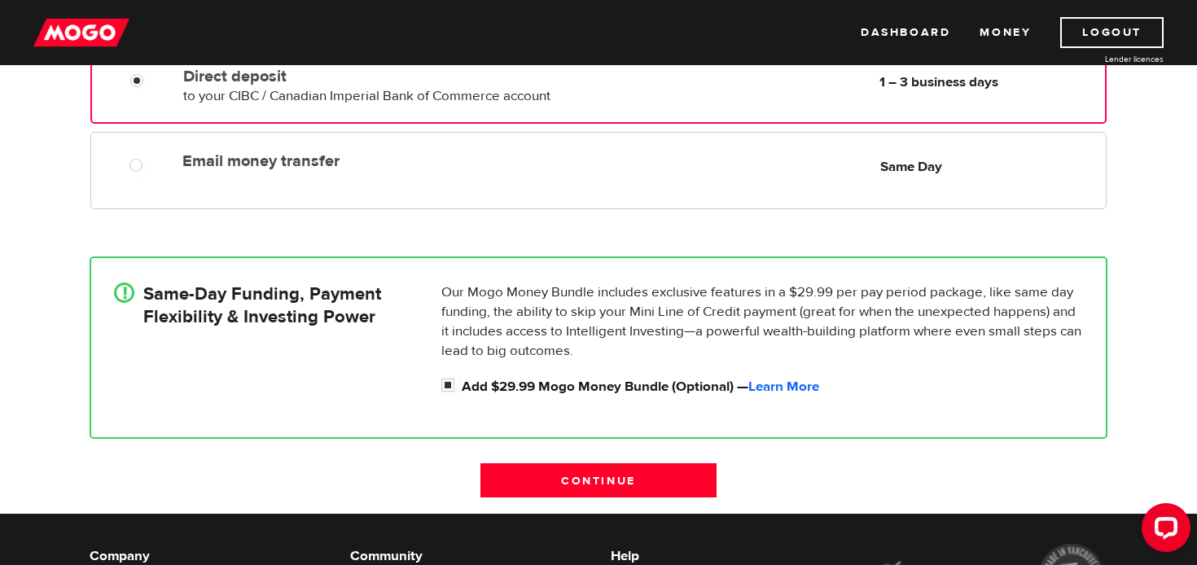
scroll to position [576, 0]
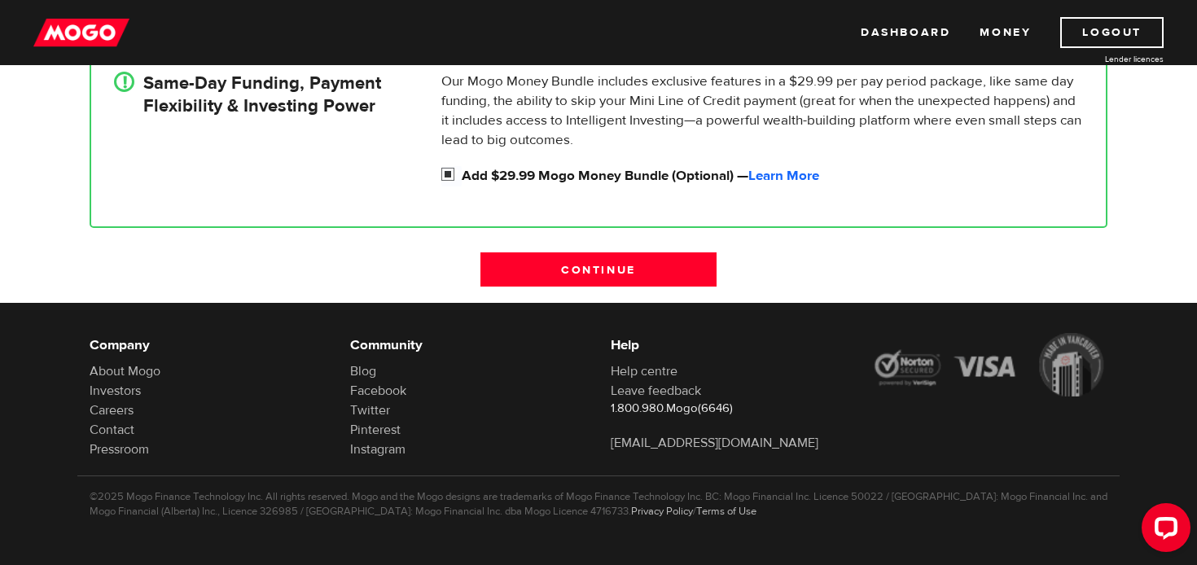
click at [450, 175] on input "Add $29.99 Mogo Money Bundle (Optional) — Learn More" at bounding box center [451, 176] width 20 height 20
checkbox input "false"
click at [595, 264] on input "Continue" at bounding box center [599, 270] width 236 height 34
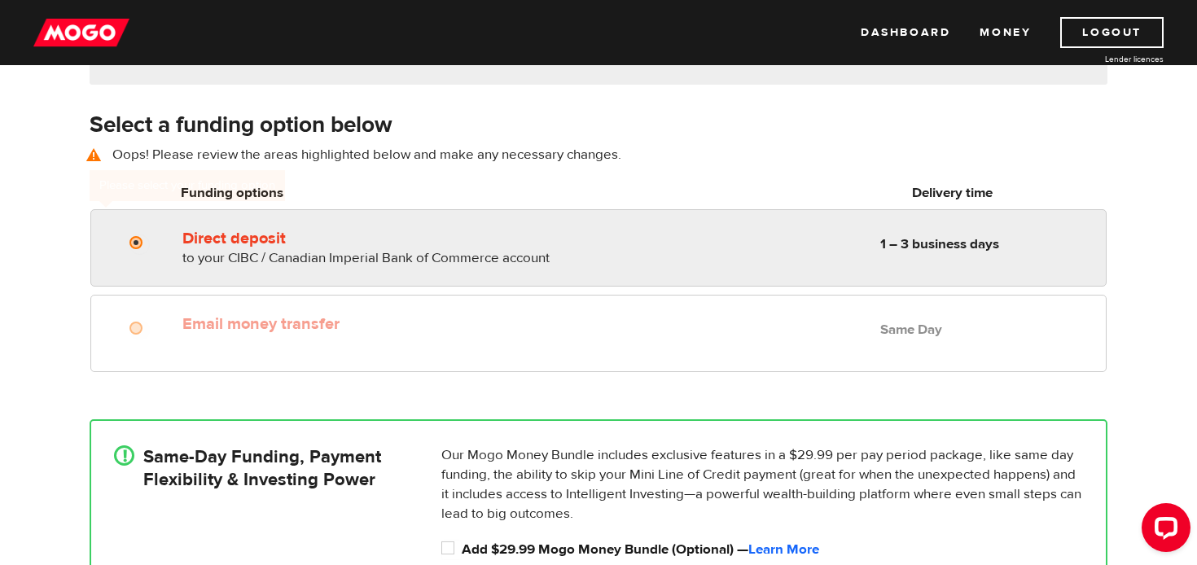
scroll to position [227, 0]
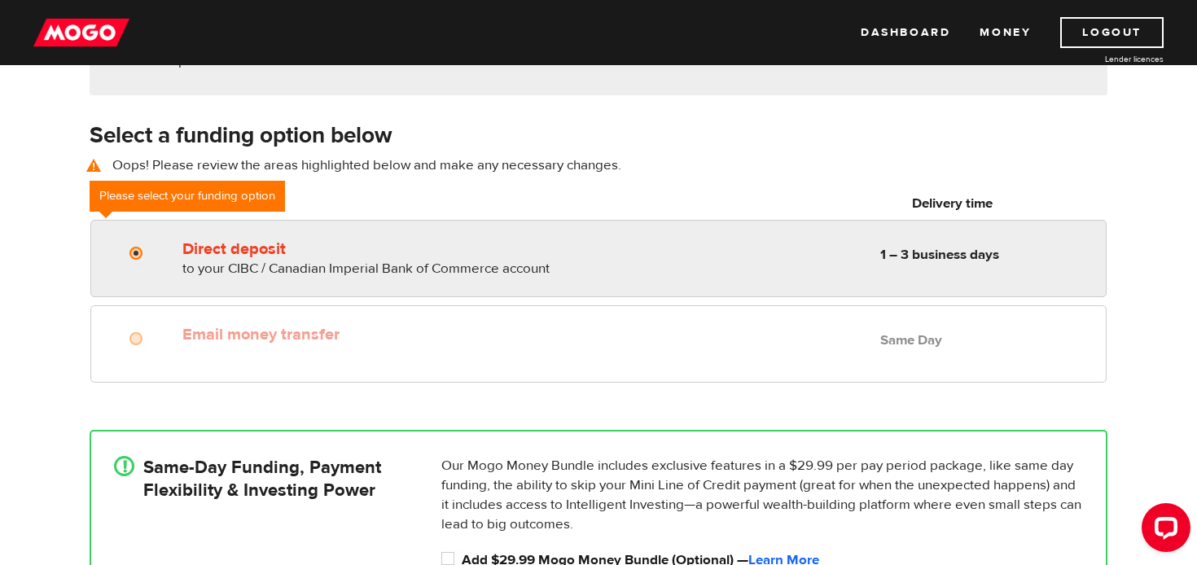
radio input "true"
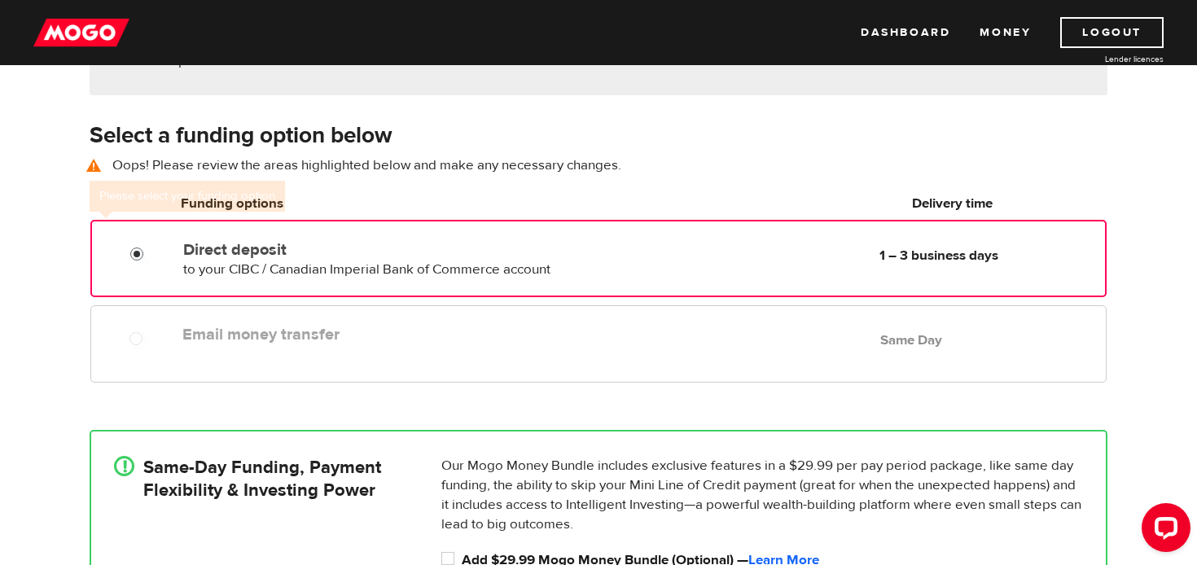
click at [136, 255] on input "Direct deposit" at bounding box center [140, 256] width 20 height 20
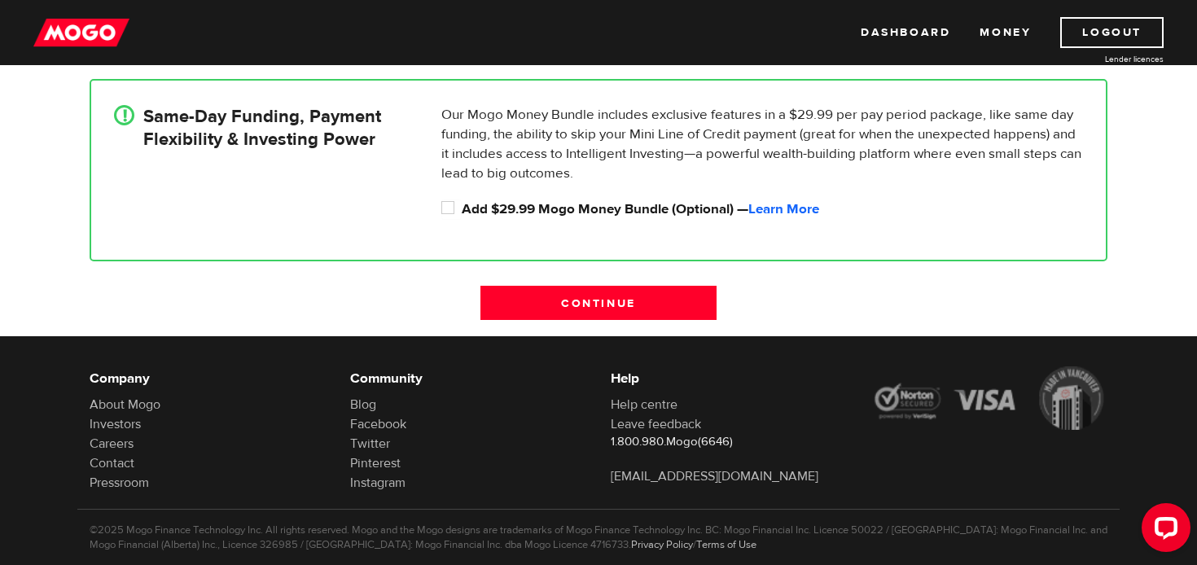
scroll to position [583, 0]
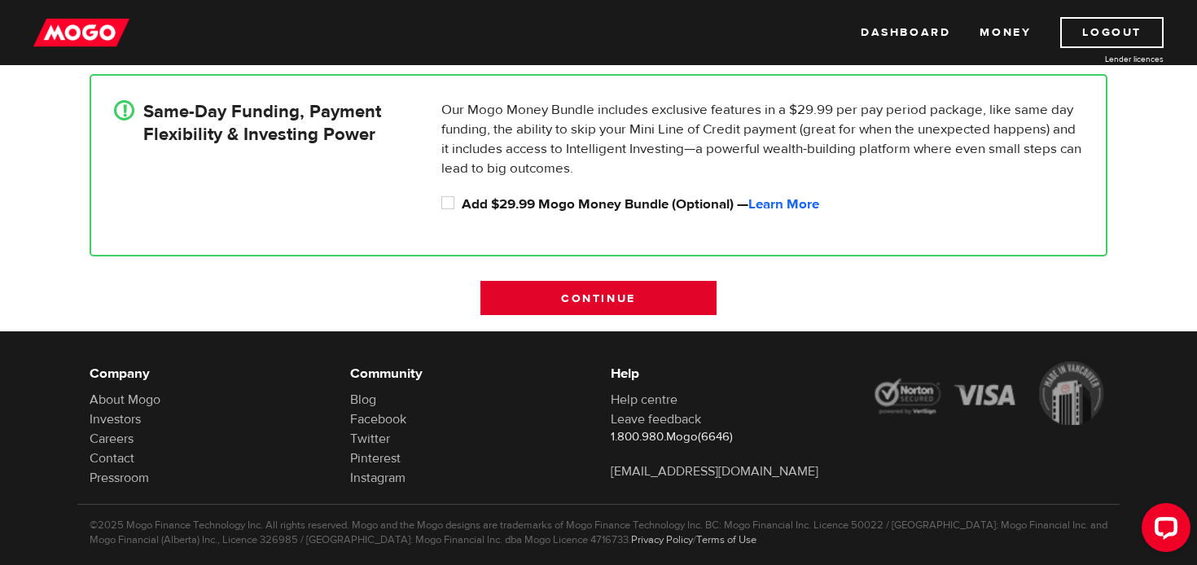
click at [586, 304] on input "Continue" at bounding box center [599, 298] width 236 height 34
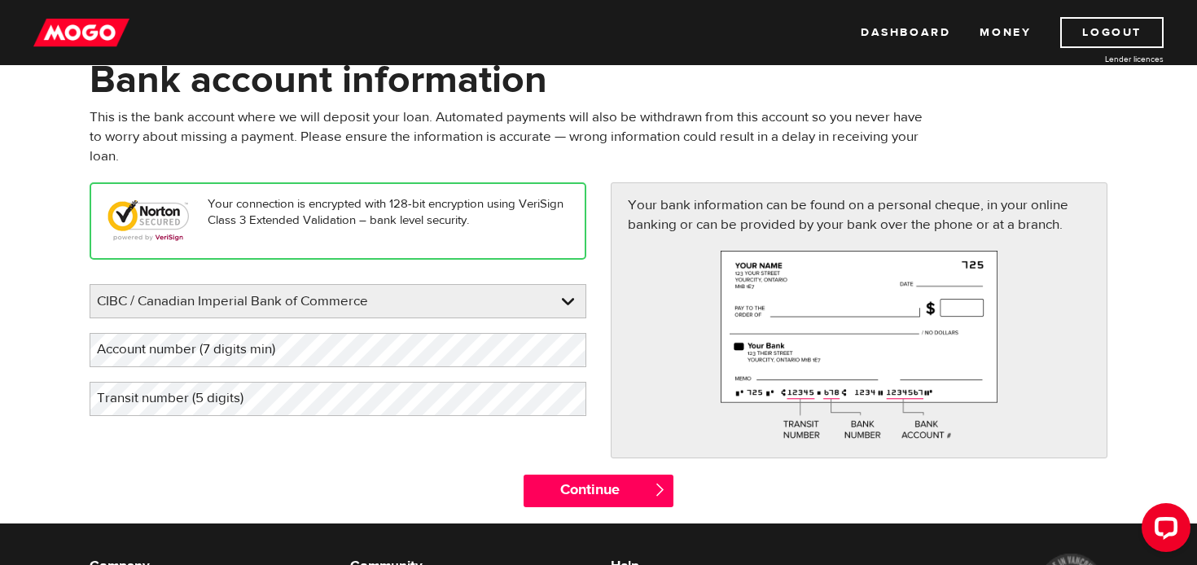
scroll to position [105, 0]
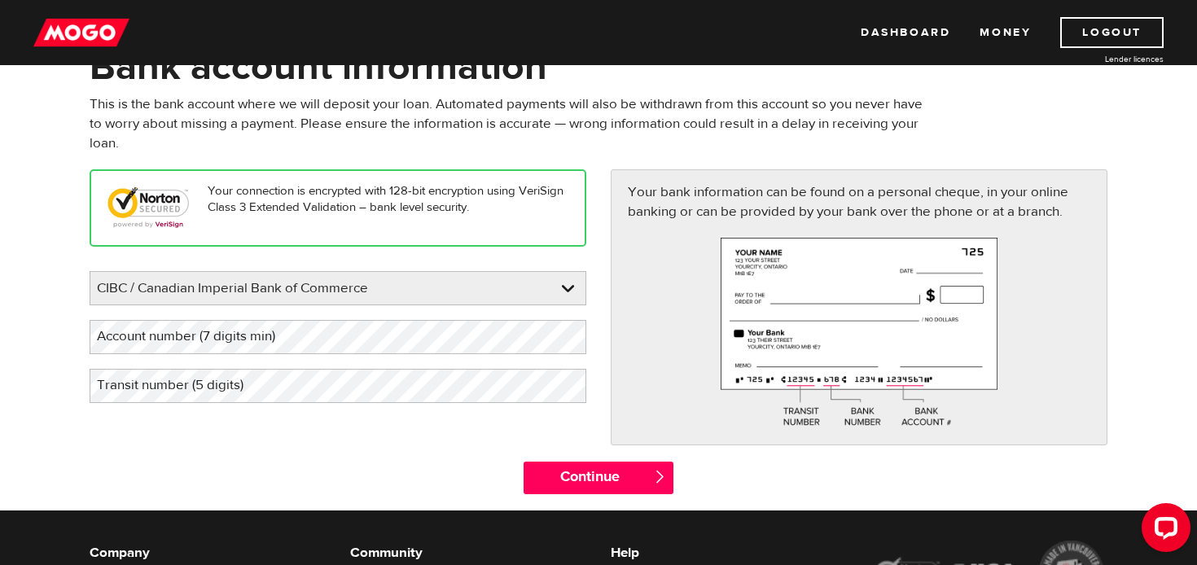
click at [217, 340] on label "Account number (7 digits min)" at bounding box center [199, 336] width 219 height 33
click at [112, 334] on label "Account number (7 digits min)" at bounding box center [199, 336] width 219 height 33
click at [115, 338] on label "Account number (7 digits min)" at bounding box center [199, 336] width 219 height 33
click at [215, 393] on label "Transit number (5 digits)" at bounding box center [183, 385] width 187 height 33
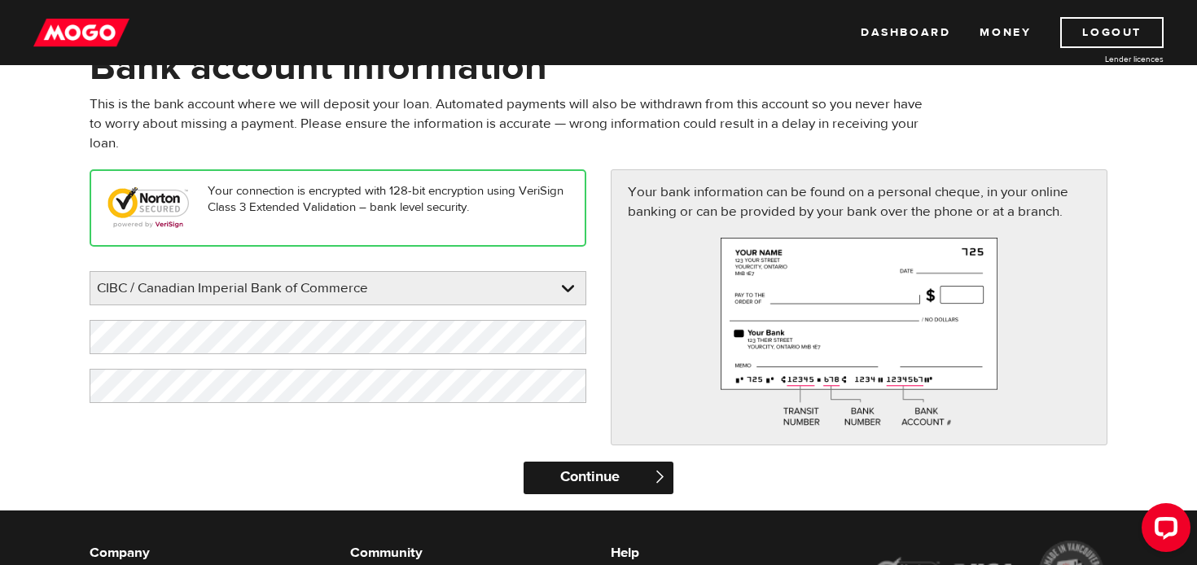
click at [603, 483] on input "Continue" at bounding box center [598, 478] width 149 height 33
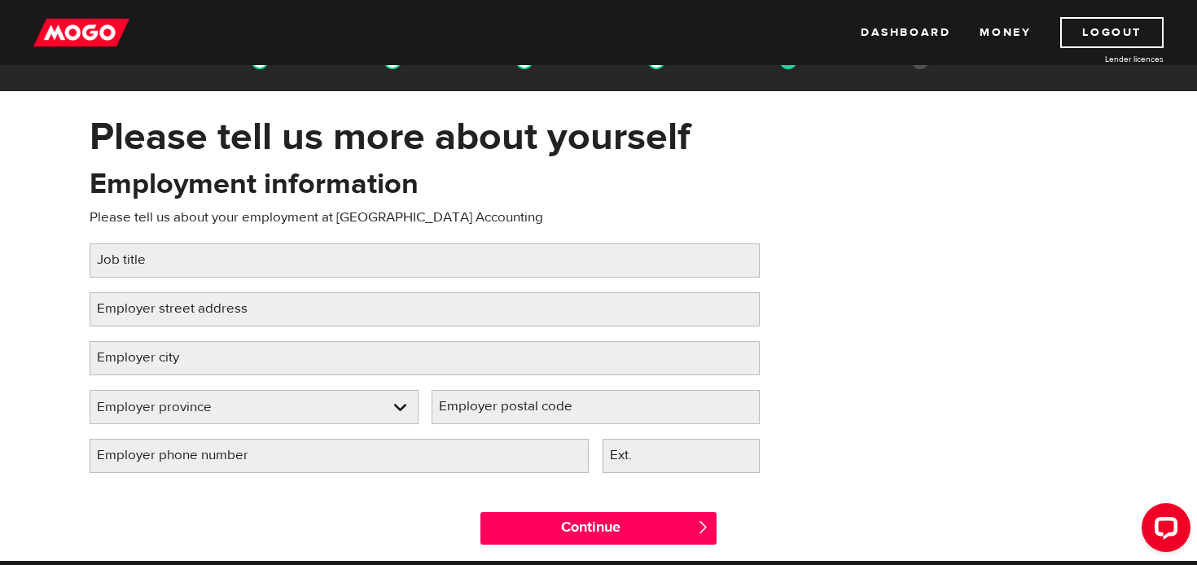
scroll to position [37, 0]
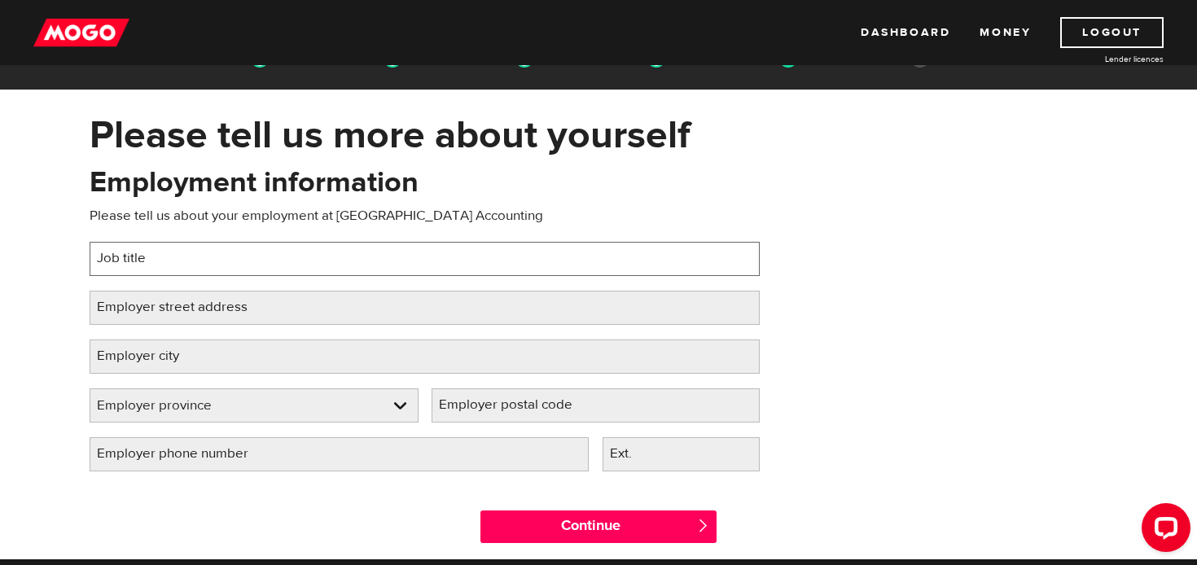
click at [244, 258] on input "Job title" at bounding box center [425, 259] width 670 height 34
type input "Care Aide"
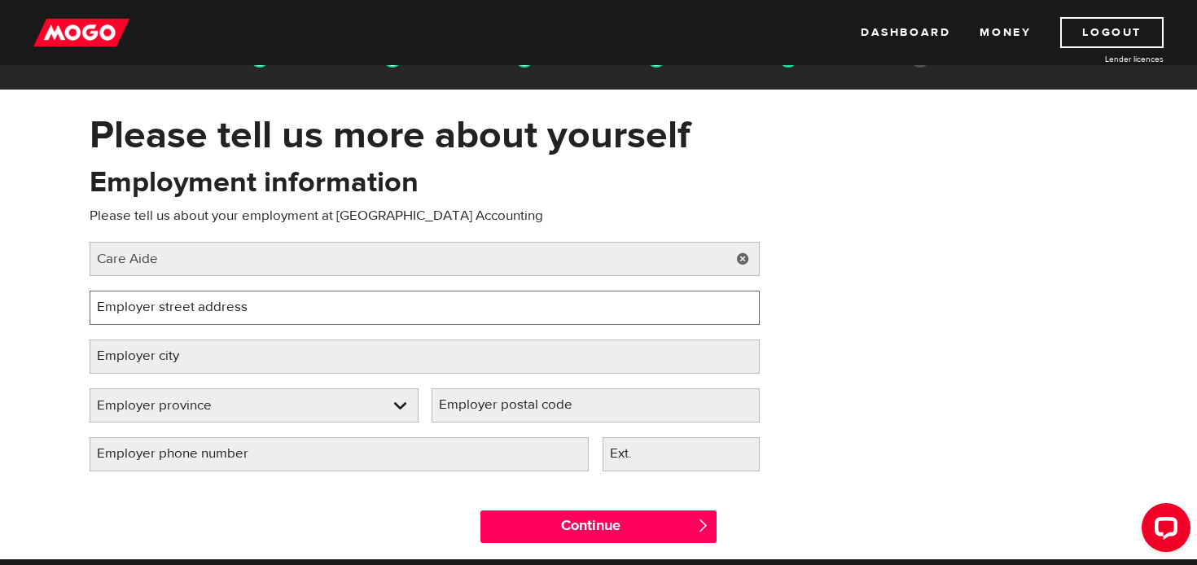
click at [311, 314] on input "Employer street address" at bounding box center [425, 308] width 670 height 34
type input "45230 Wells Road"
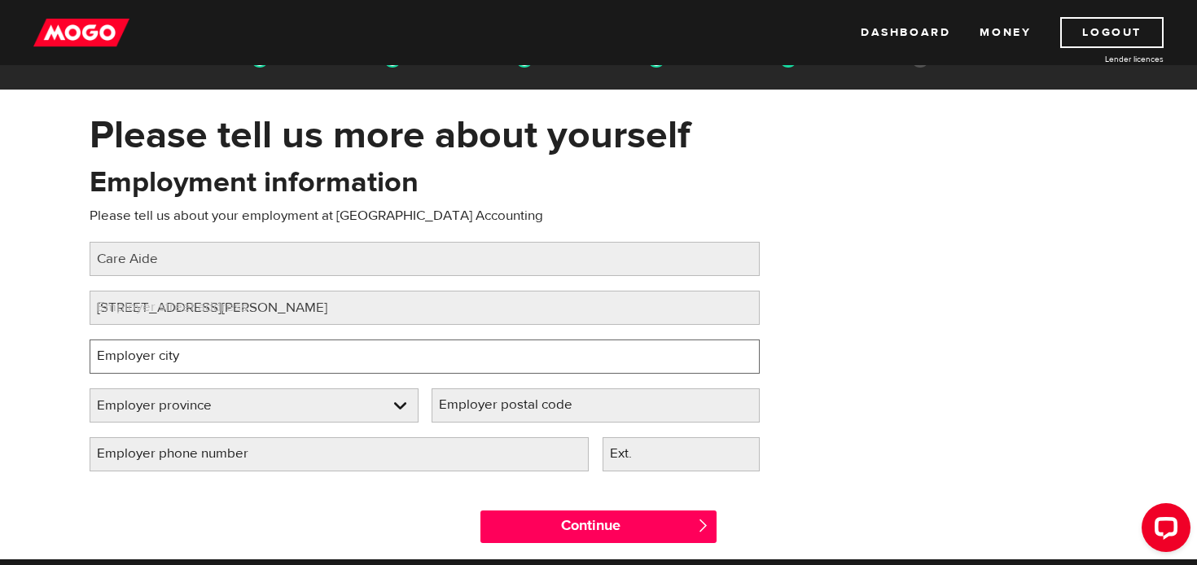
type input "Chilliwack"
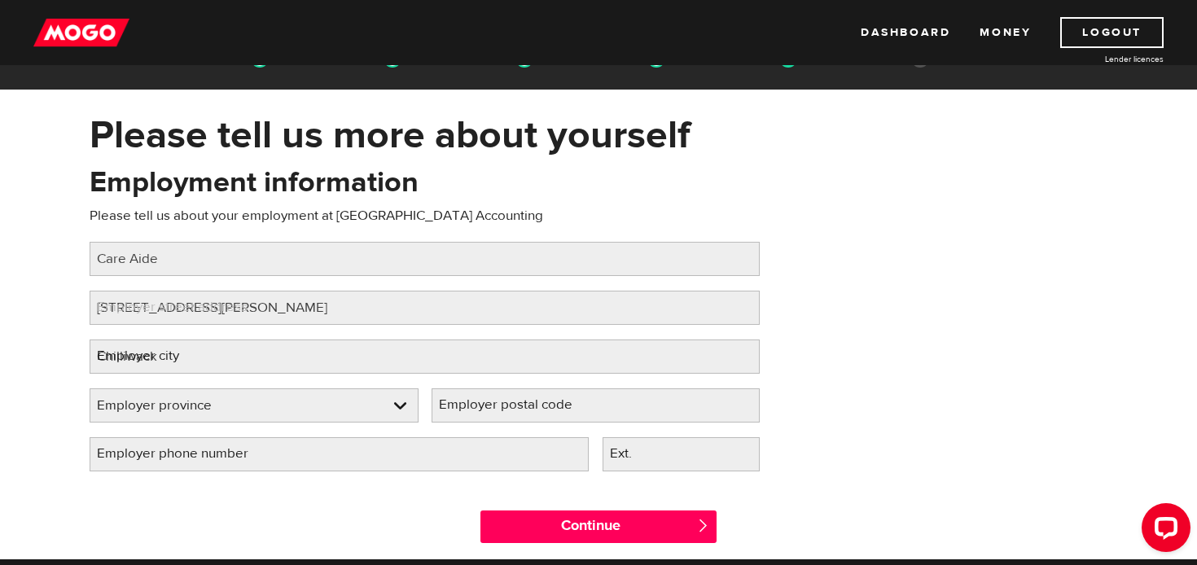
select select "BC"
type input "V2R 1H6"
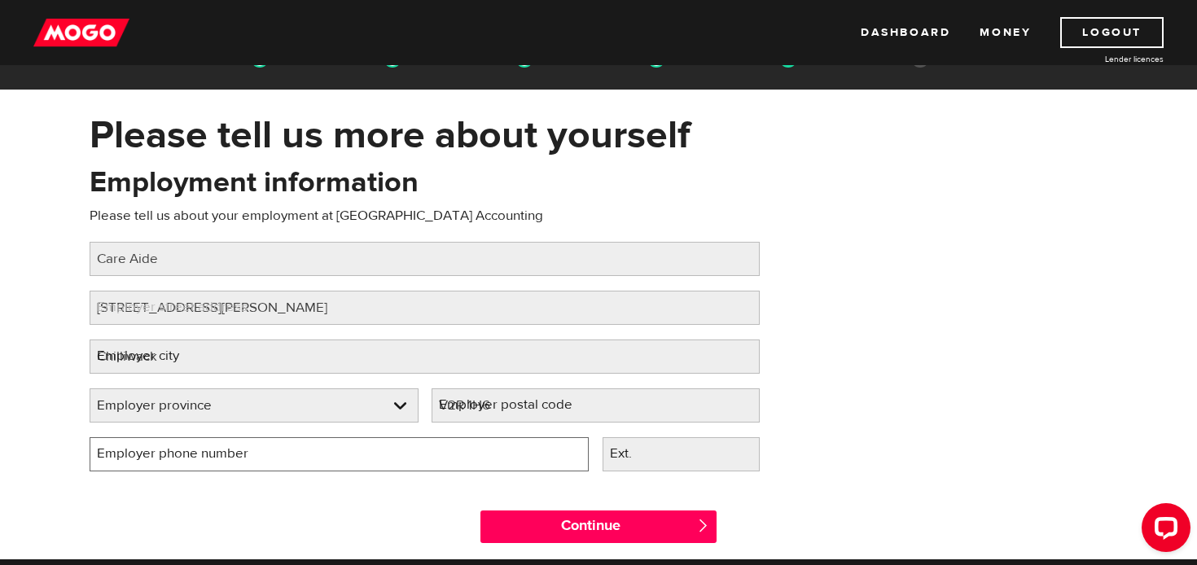
type input "(250) 619-2251"
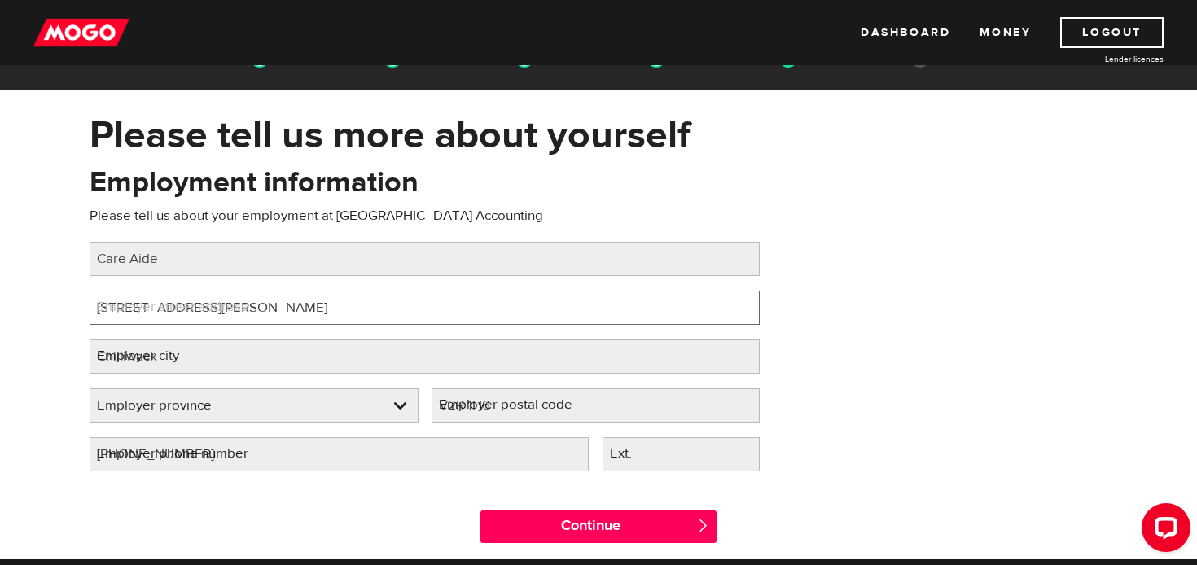
select select "BC"
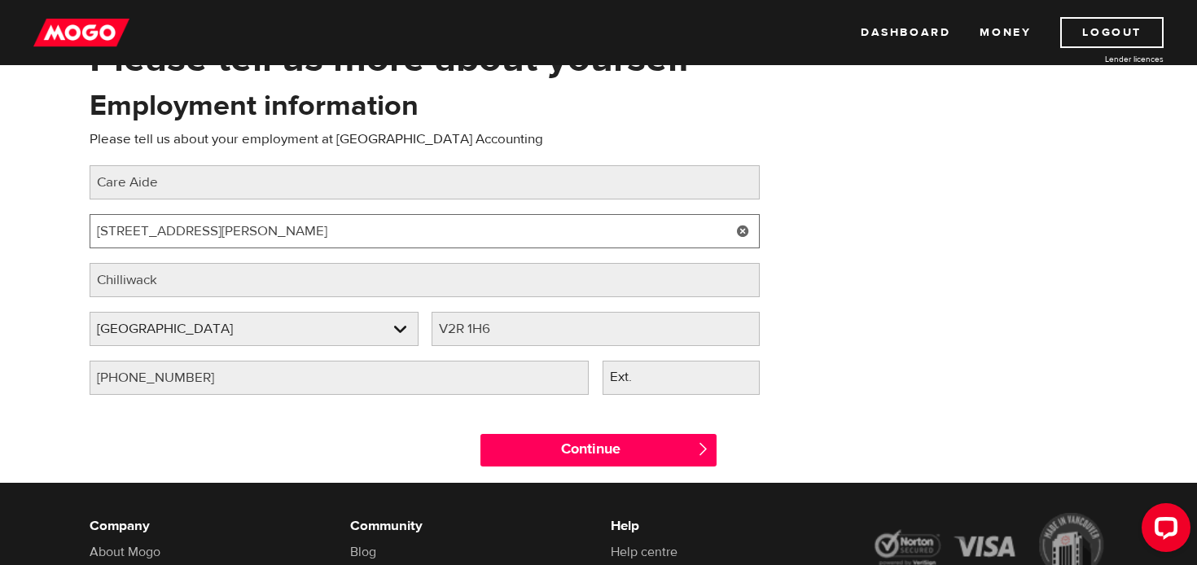
scroll to position [122, 0]
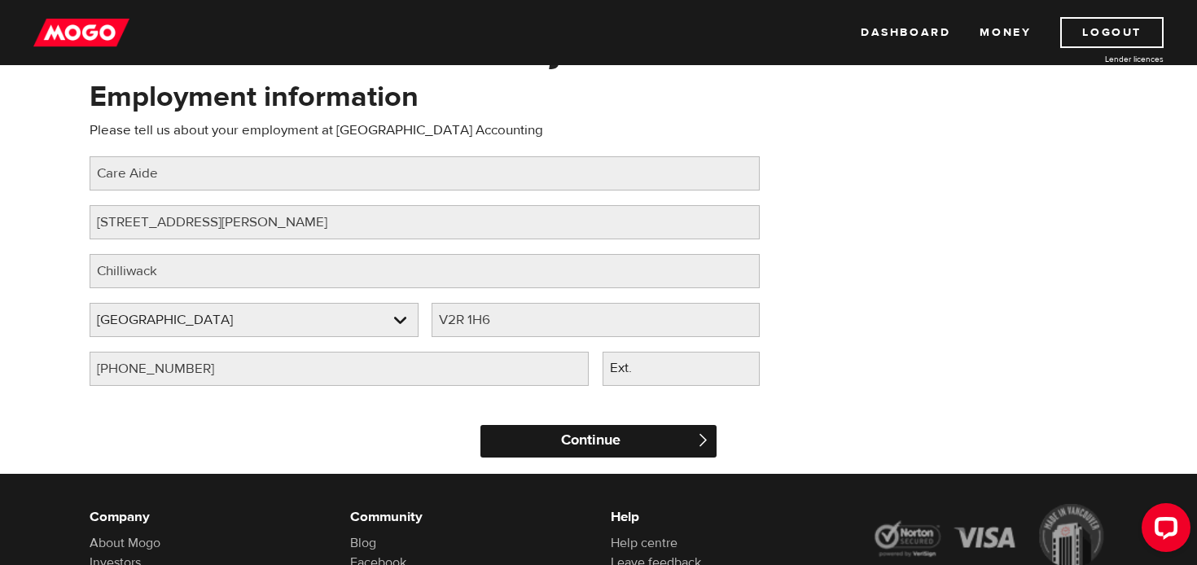
click at [582, 440] on input "Continue" at bounding box center [599, 441] width 236 height 33
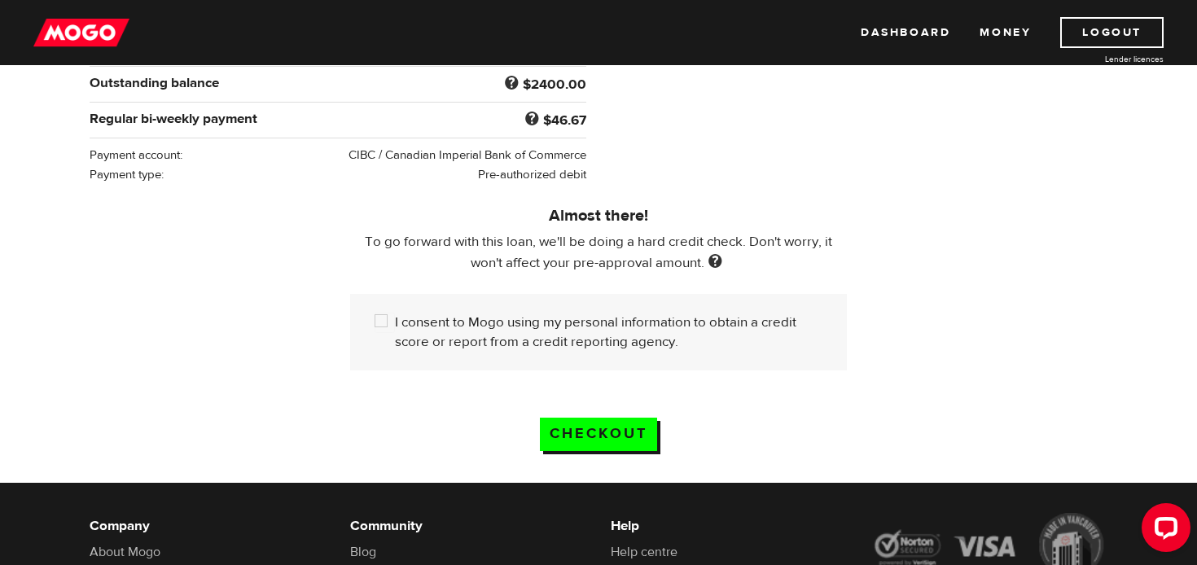
scroll to position [400, 0]
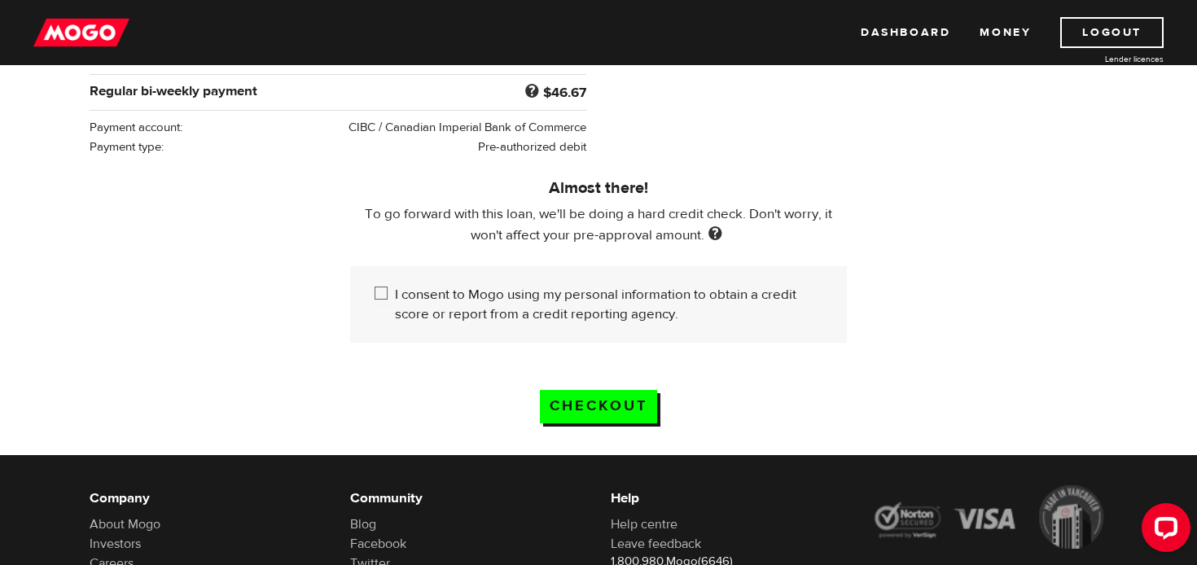
click at [380, 296] on input "I consent to Mogo using my personal information to obtain a credit score or rep…" at bounding box center [385, 295] width 20 height 20
checkbox input "true"
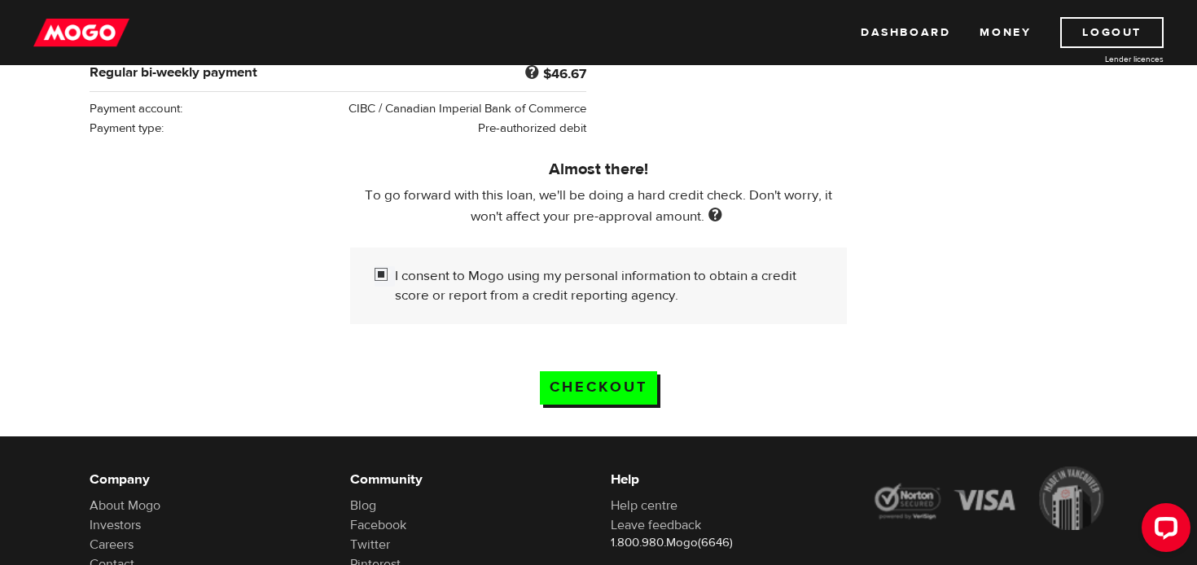
scroll to position [424, 0]
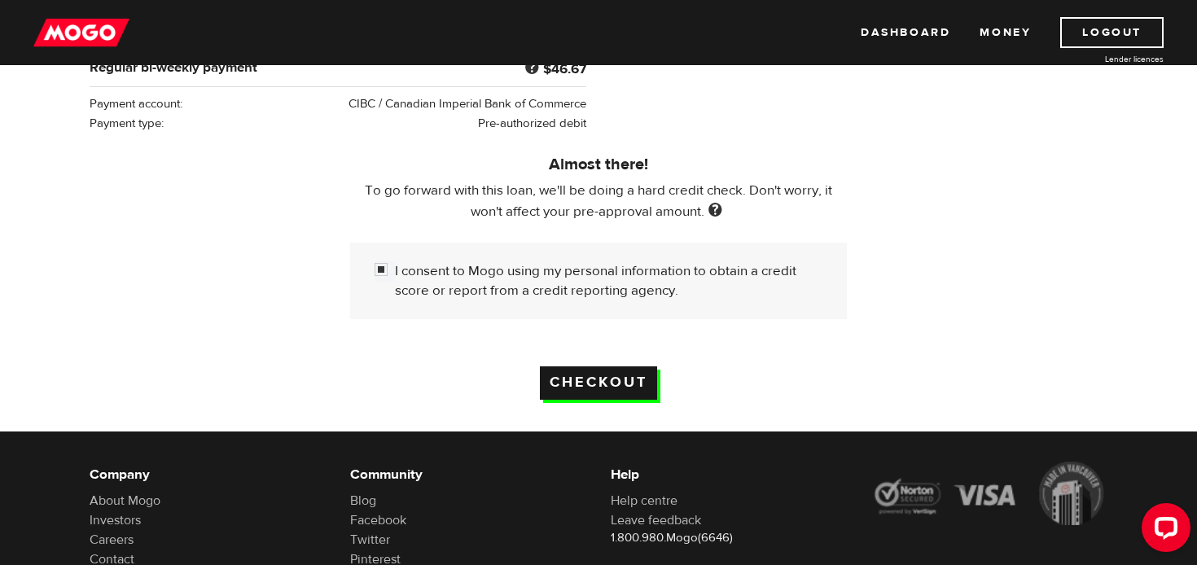
click at [588, 387] on input "Checkout" at bounding box center [598, 383] width 117 height 33
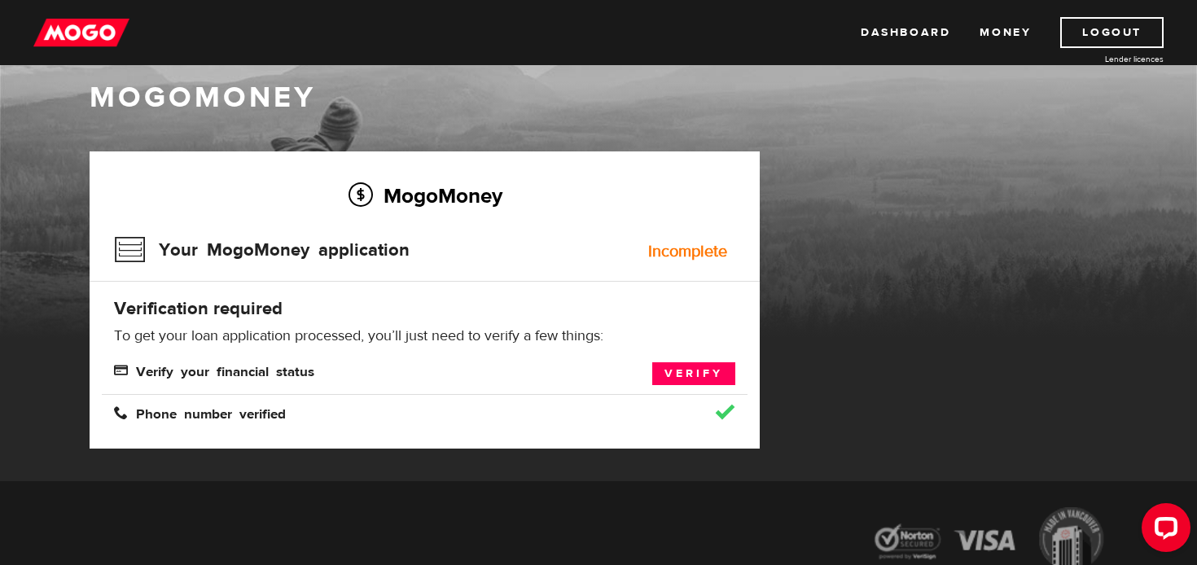
scroll to position [29, 0]
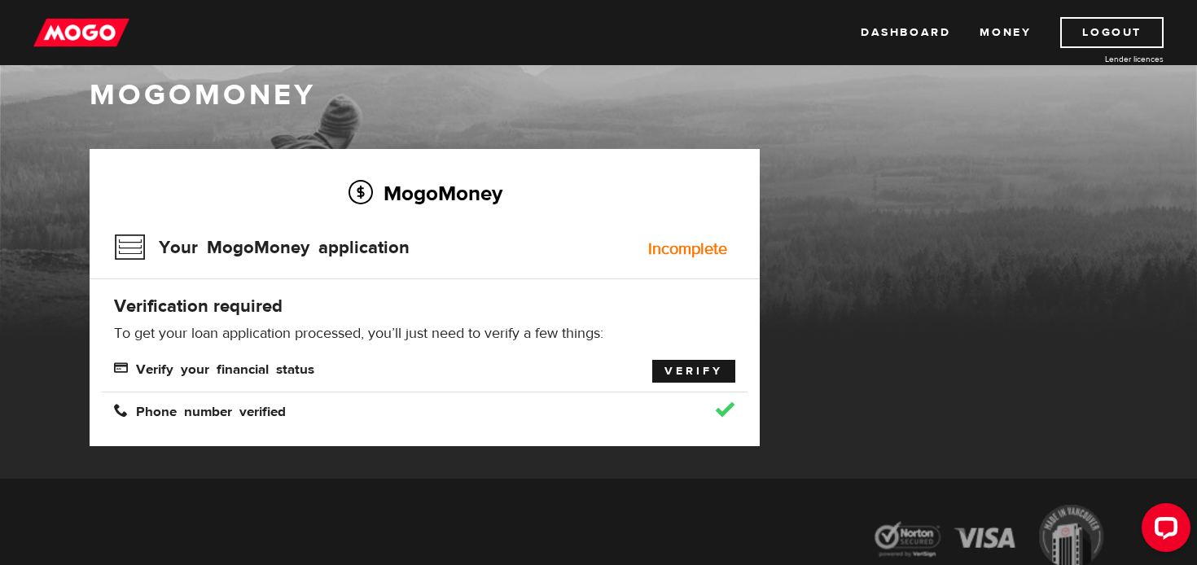
click at [682, 371] on link "Verify" at bounding box center [693, 371] width 83 height 23
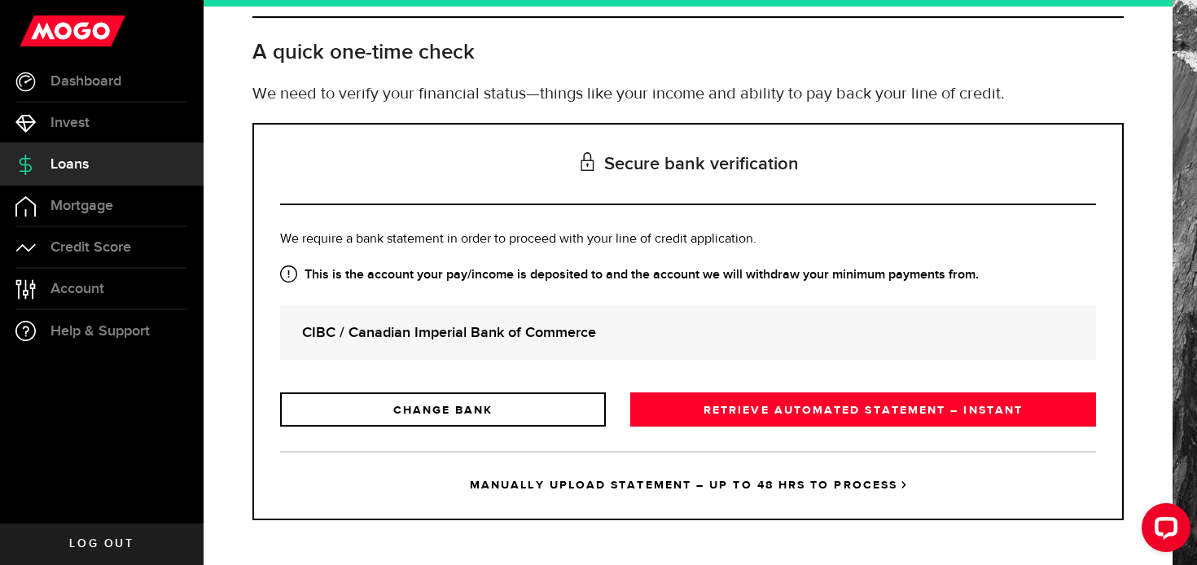
scroll to position [77, 0]
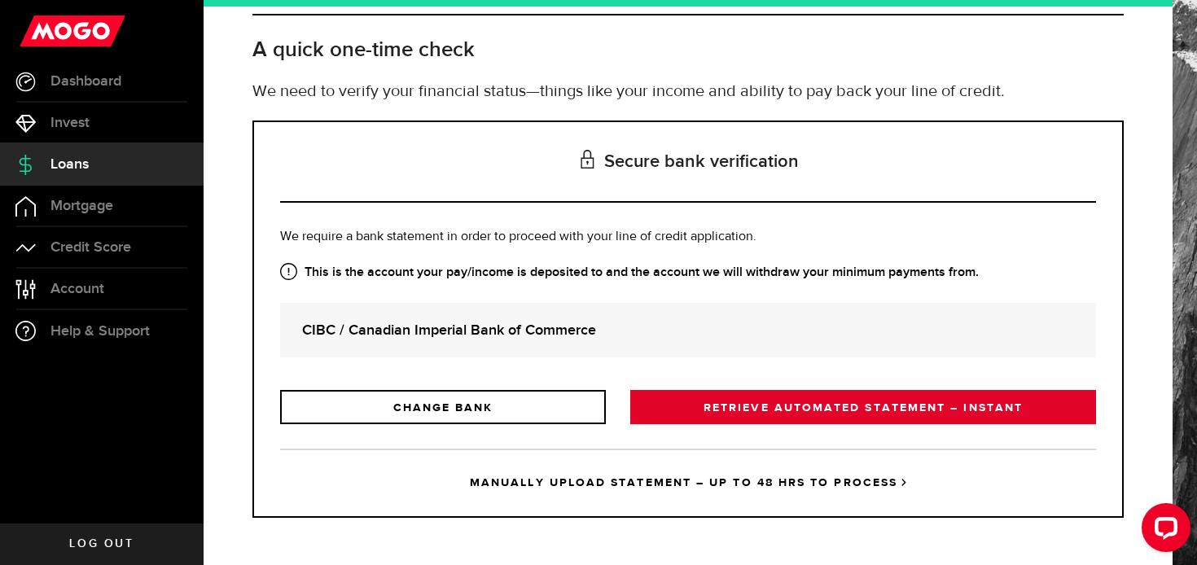
click at [867, 411] on link "RETRIEVE AUTOMATED STATEMENT – INSTANT" at bounding box center [863, 407] width 466 height 34
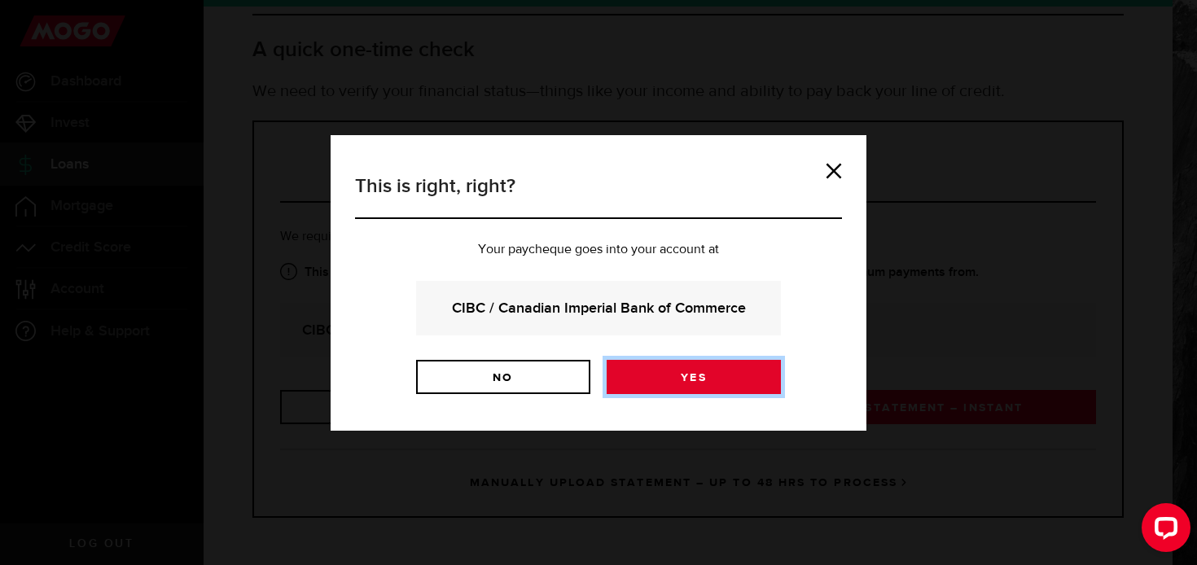
click at [692, 374] on link "Yes" at bounding box center [694, 377] width 174 height 34
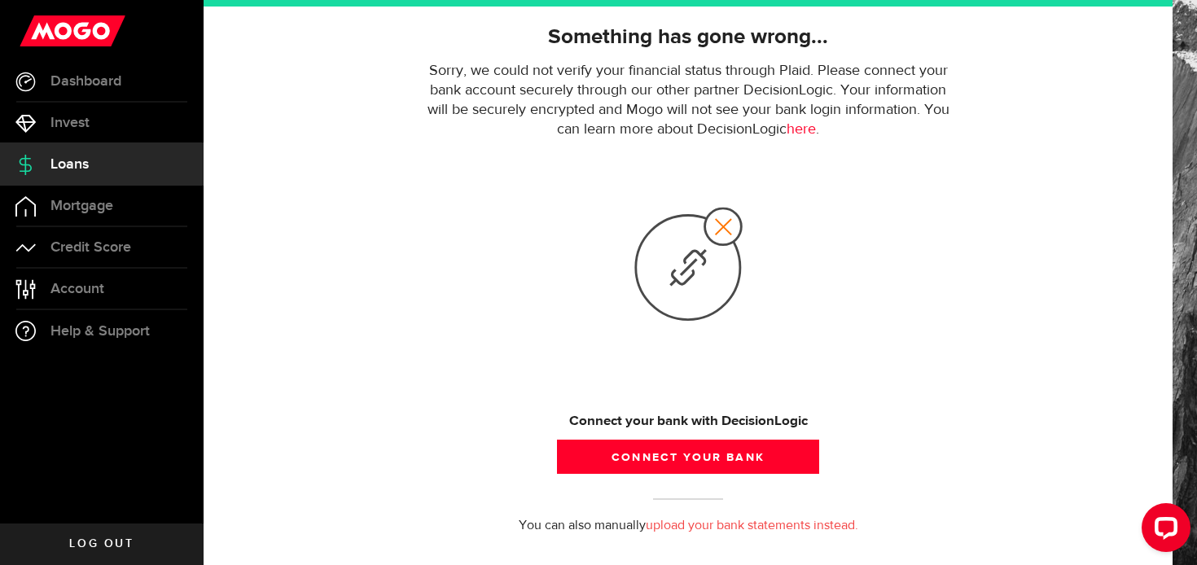
scroll to position [128, 0]
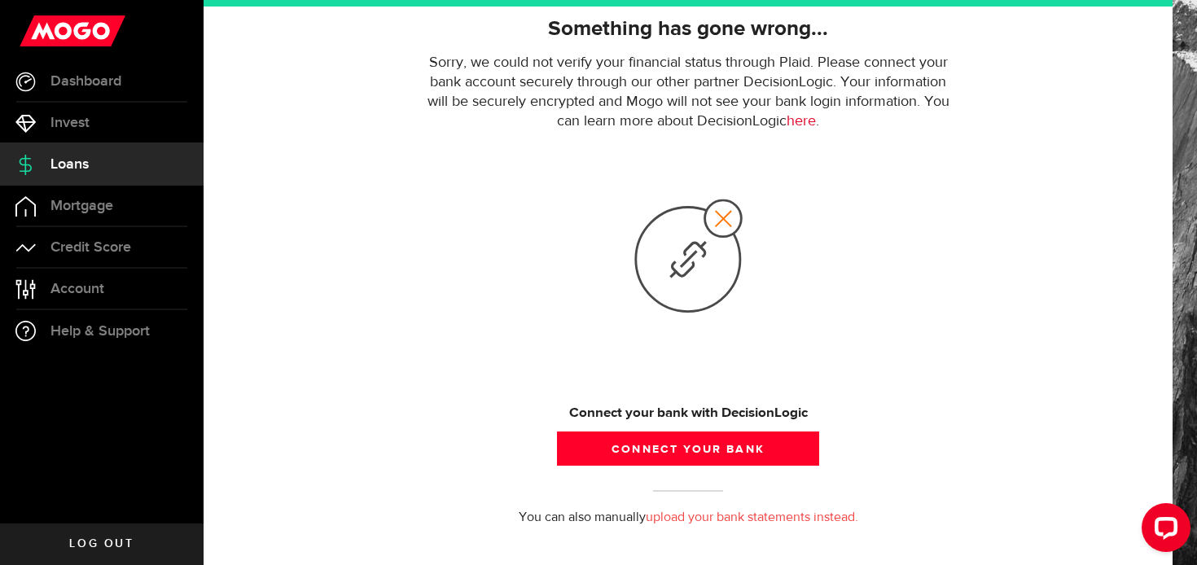
click at [806, 121] on link "here" at bounding box center [801, 121] width 29 height 15
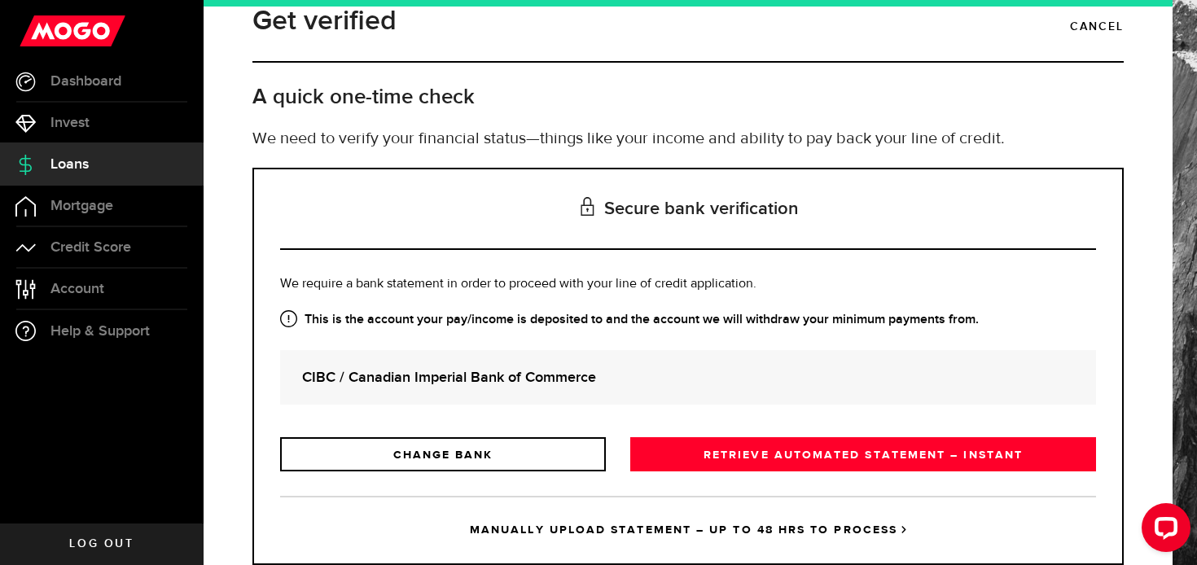
scroll to position [77, 0]
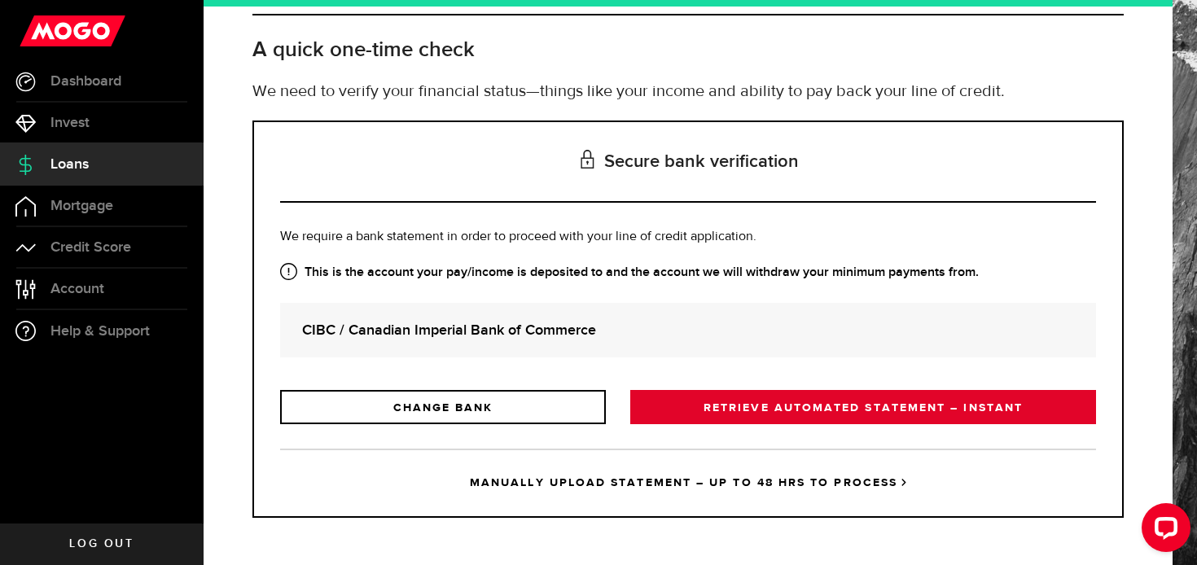
click at [839, 406] on link "RETRIEVE AUTOMATED STATEMENT – INSTANT" at bounding box center [863, 407] width 466 height 34
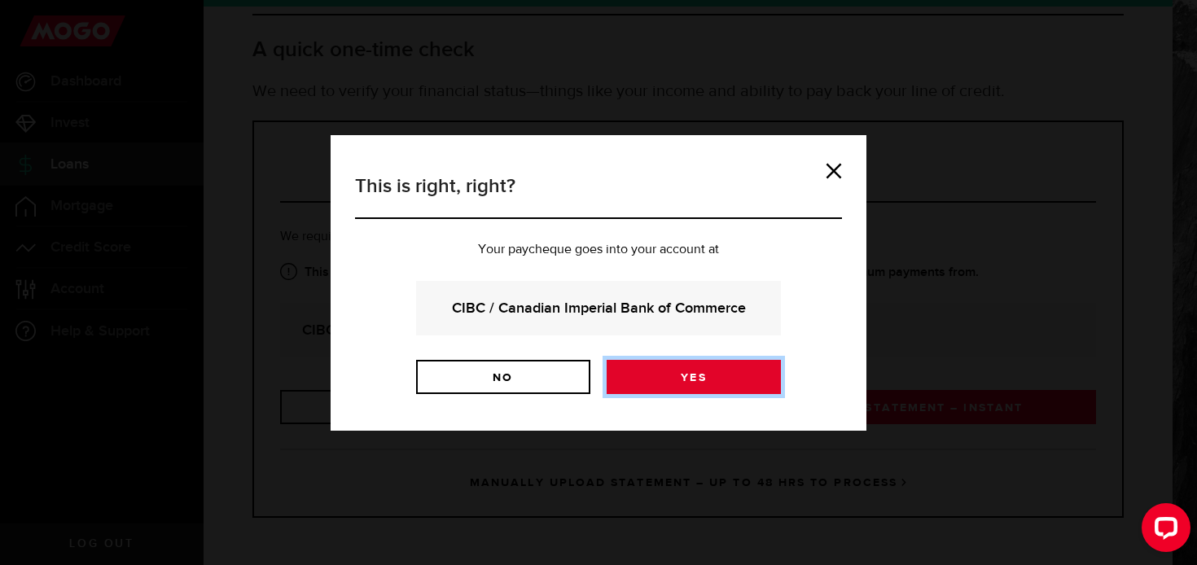
click at [689, 379] on link "Yes" at bounding box center [694, 377] width 174 height 34
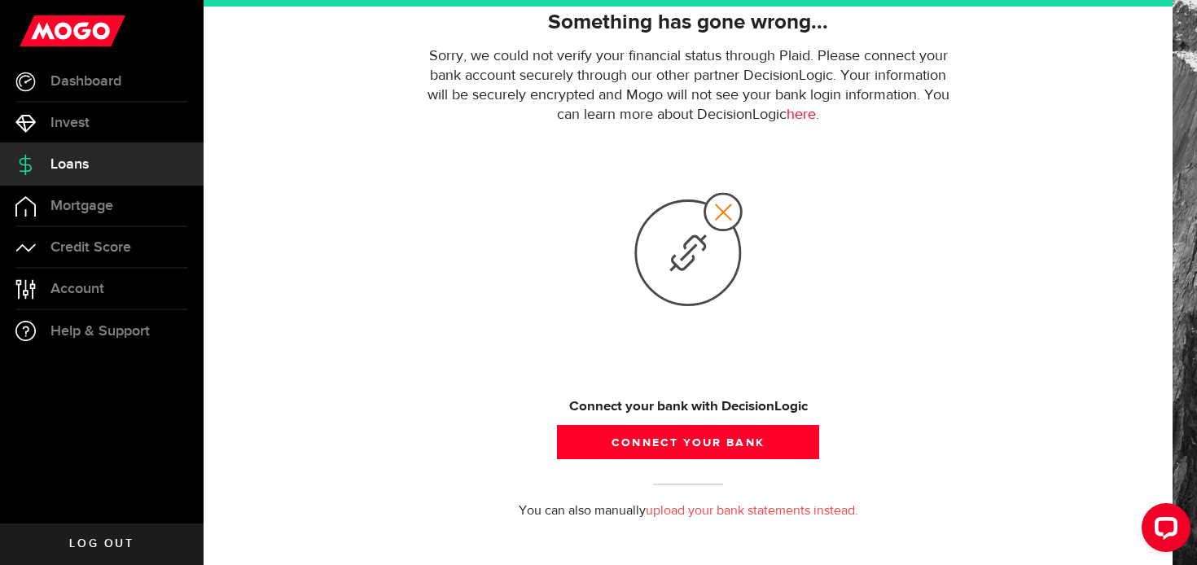
scroll to position [141, 0]
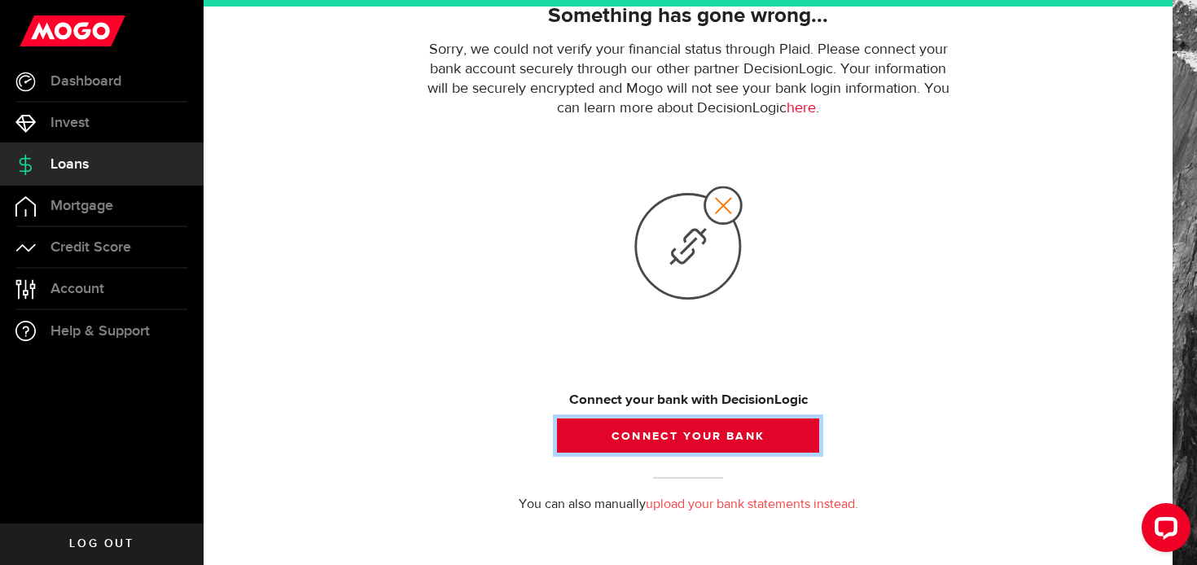
click at [702, 437] on button "Connect your bank" at bounding box center [688, 436] width 262 height 34
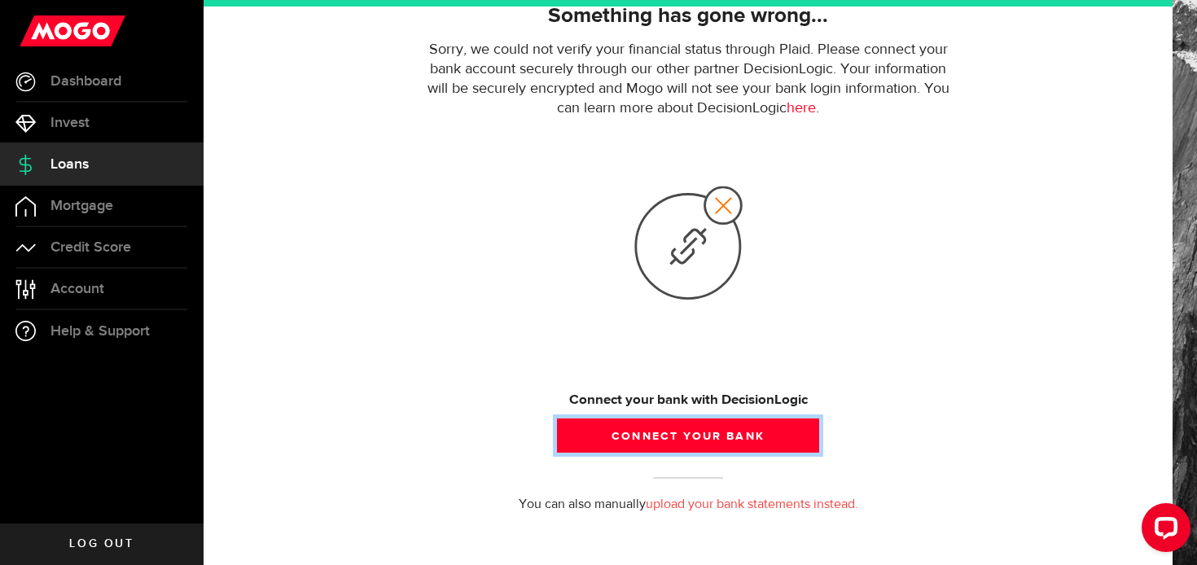
scroll to position [153, 0]
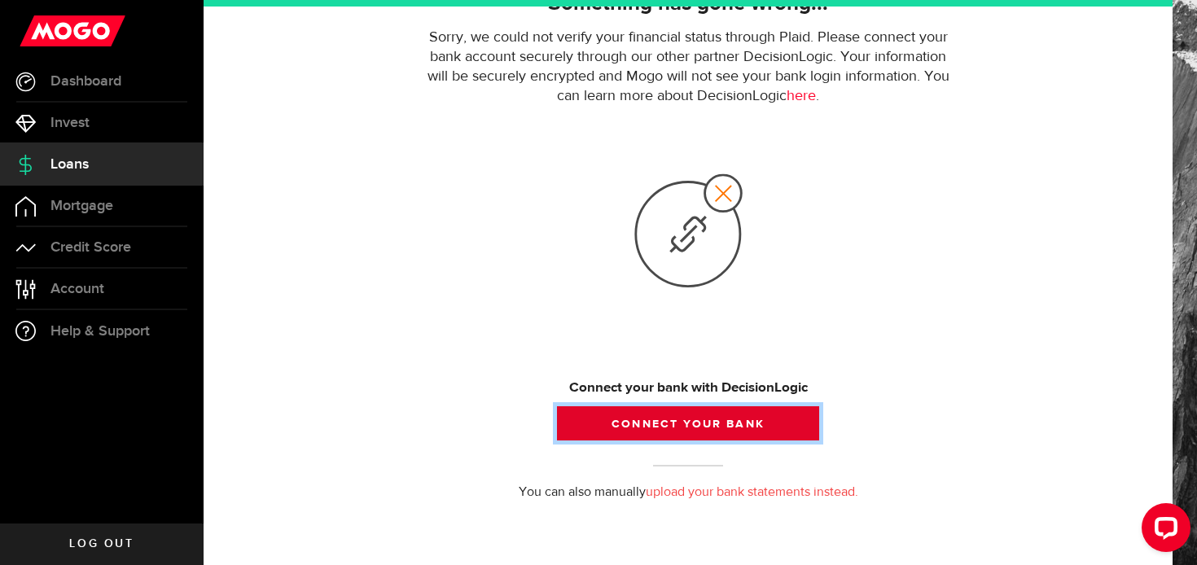
click at [689, 423] on button "Connect your bank" at bounding box center [688, 423] width 262 height 34
click at [711, 423] on button "Connect your bank" at bounding box center [688, 423] width 262 height 34
click at [718, 422] on button "Connect your bank" at bounding box center [688, 423] width 262 height 34
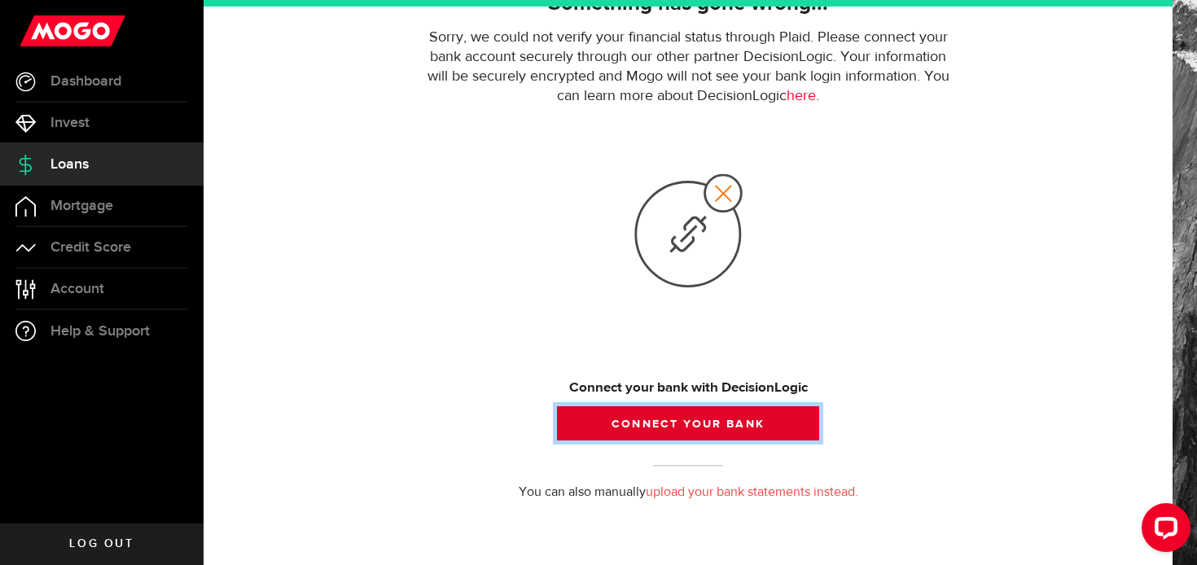
click at [718, 422] on button "Connect your bank" at bounding box center [688, 423] width 262 height 34
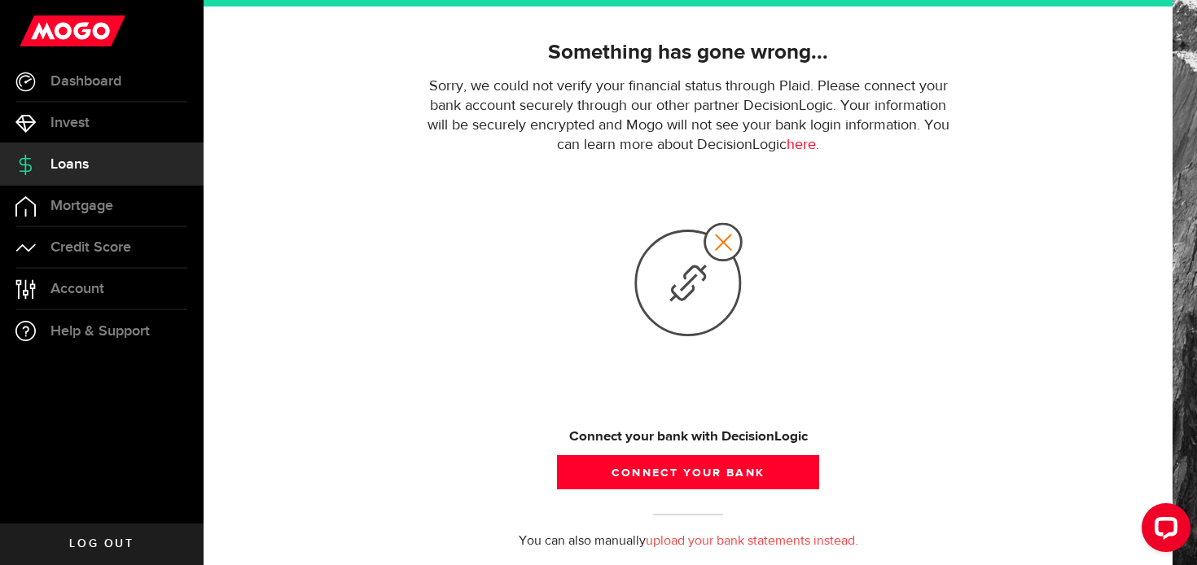
scroll to position [153, 0]
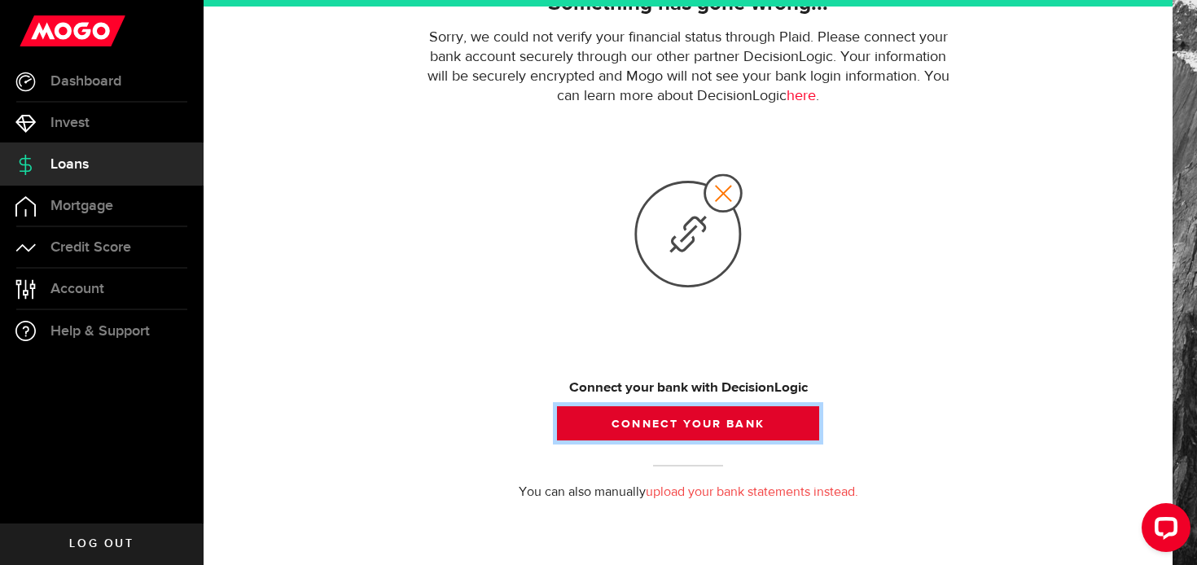
click at [663, 416] on button "Connect your bank" at bounding box center [688, 423] width 262 height 34
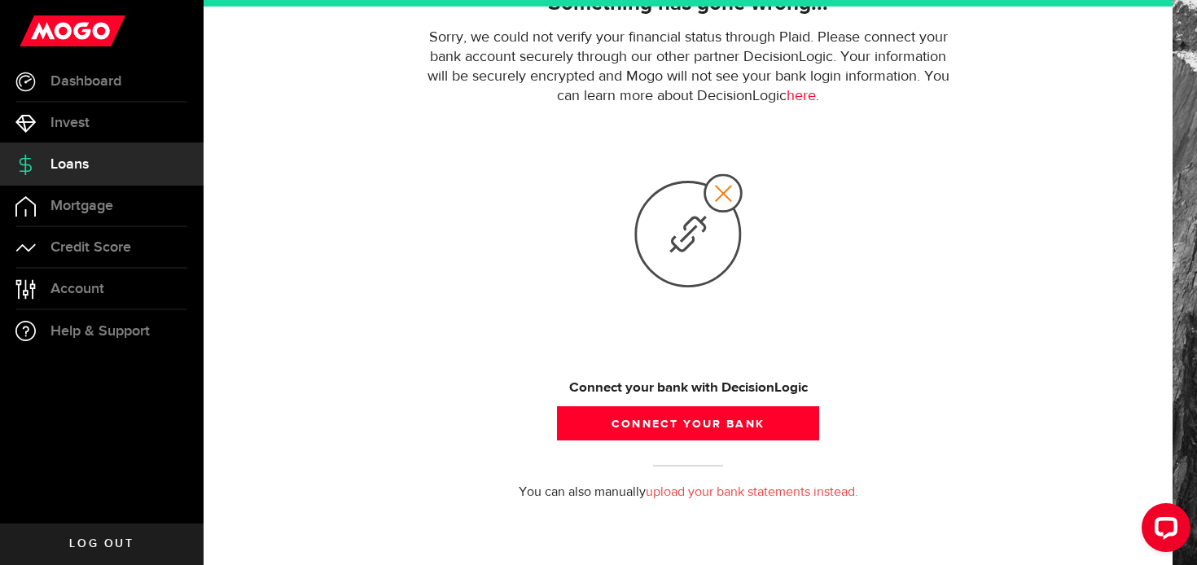
click at [729, 490] on link "upload your bank statements instead." at bounding box center [752, 492] width 213 height 13
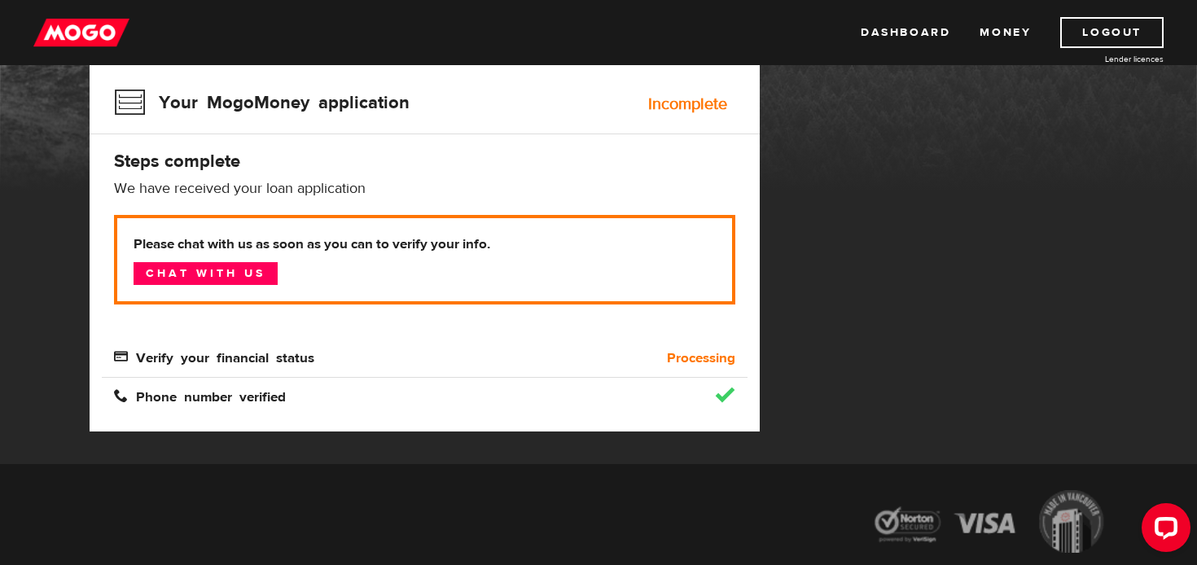
scroll to position [180, 0]
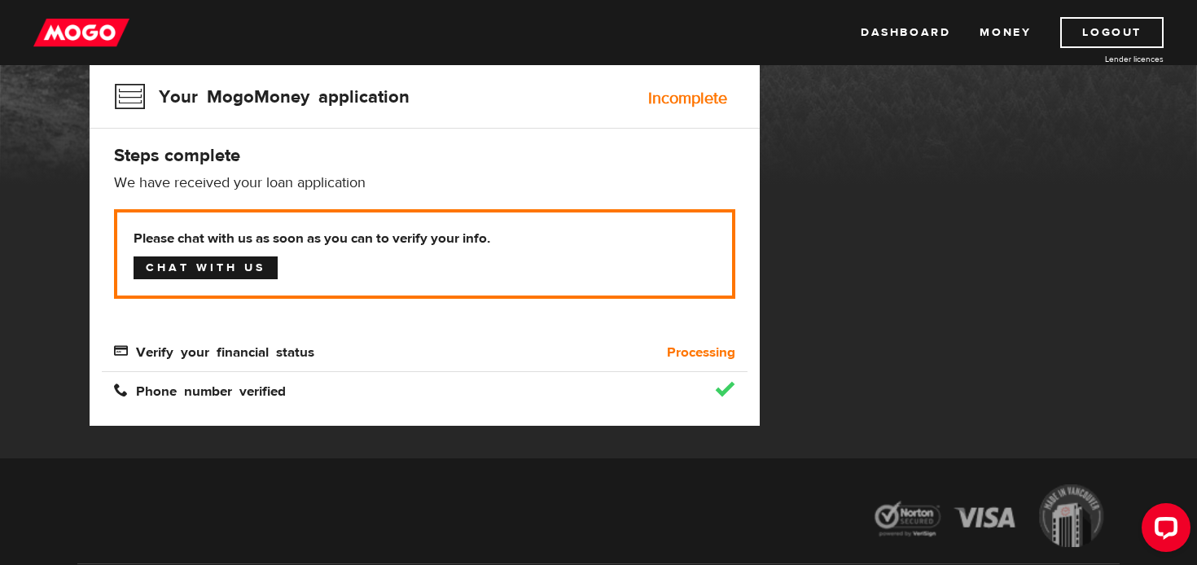
click at [217, 269] on link "Chat with us" at bounding box center [206, 268] width 144 height 23
click at [202, 351] on span "Verify your financial status" at bounding box center [214, 351] width 200 height 14
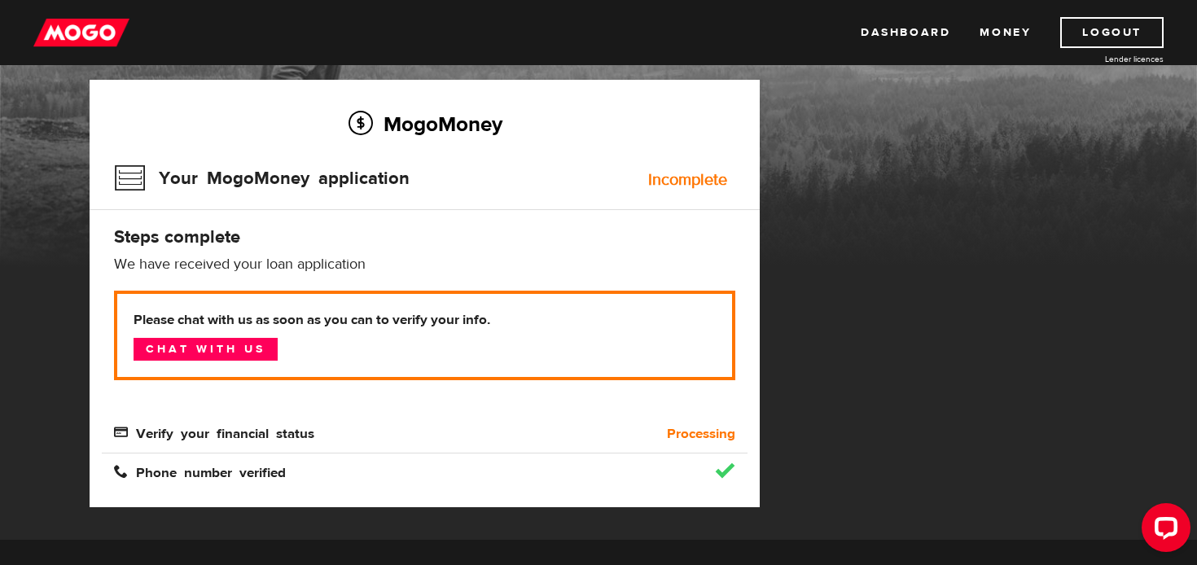
scroll to position [0, 0]
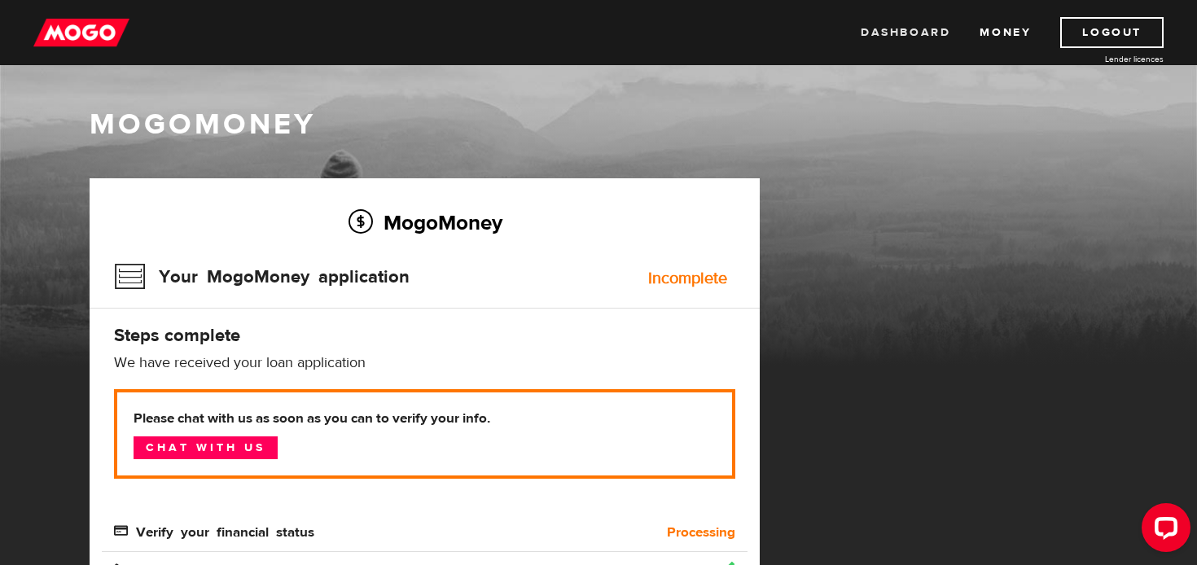
click at [909, 33] on link "Dashboard" at bounding box center [906, 32] width 90 height 31
